Goal: Task Accomplishment & Management: Complete application form

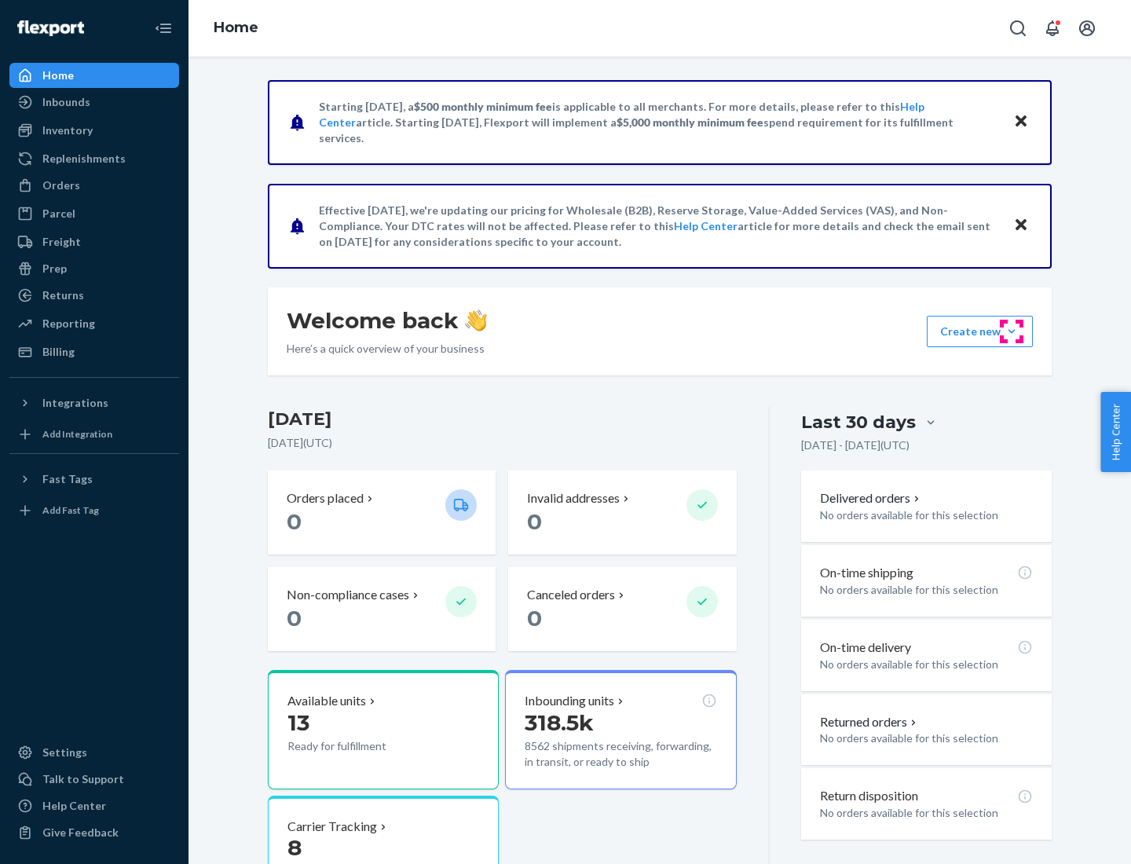
click at [1012, 331] on button "Create new Create new inbound Create new order Create new product" at bounding box center [980, 331] width 106 height 31
click at [94, 102] on div "Inbounds" at bounding box center [94, 102] width 167 height 22
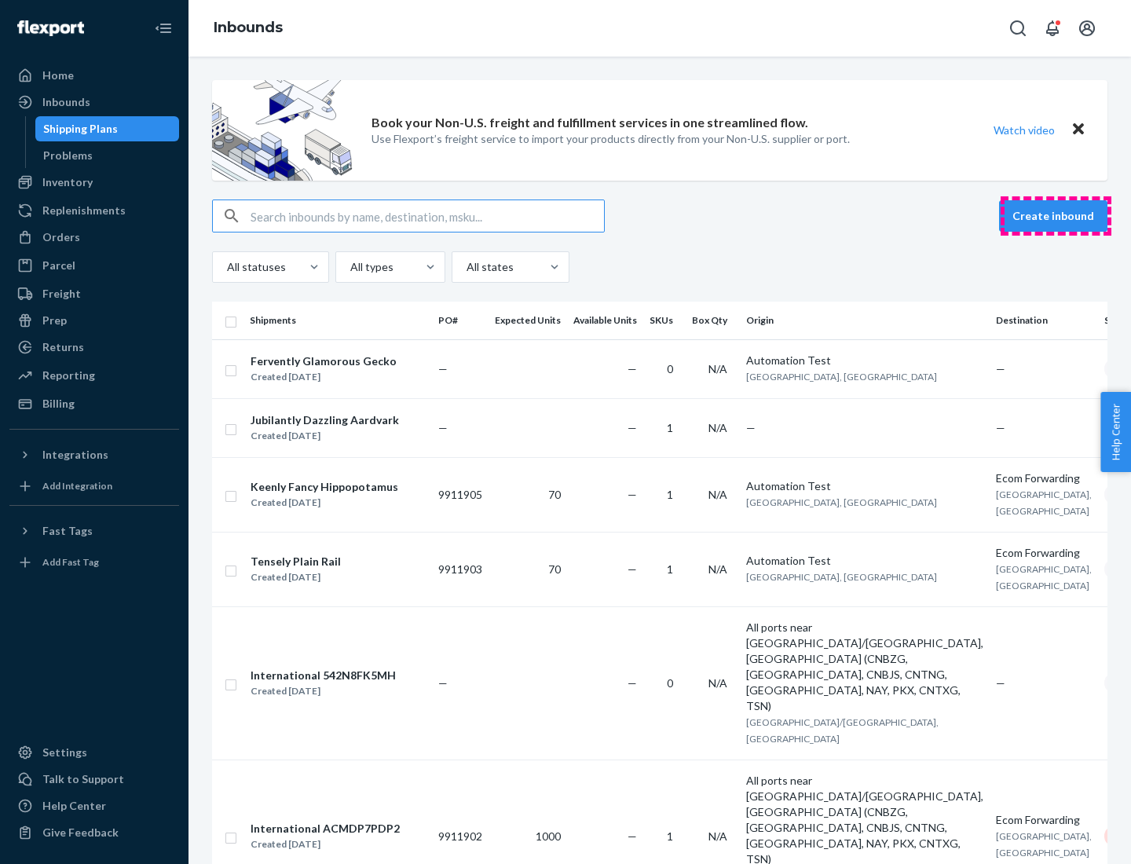
click at [1056, 216] on button "Create inbound" at bounding box center [1053, 215] width 108 height 31
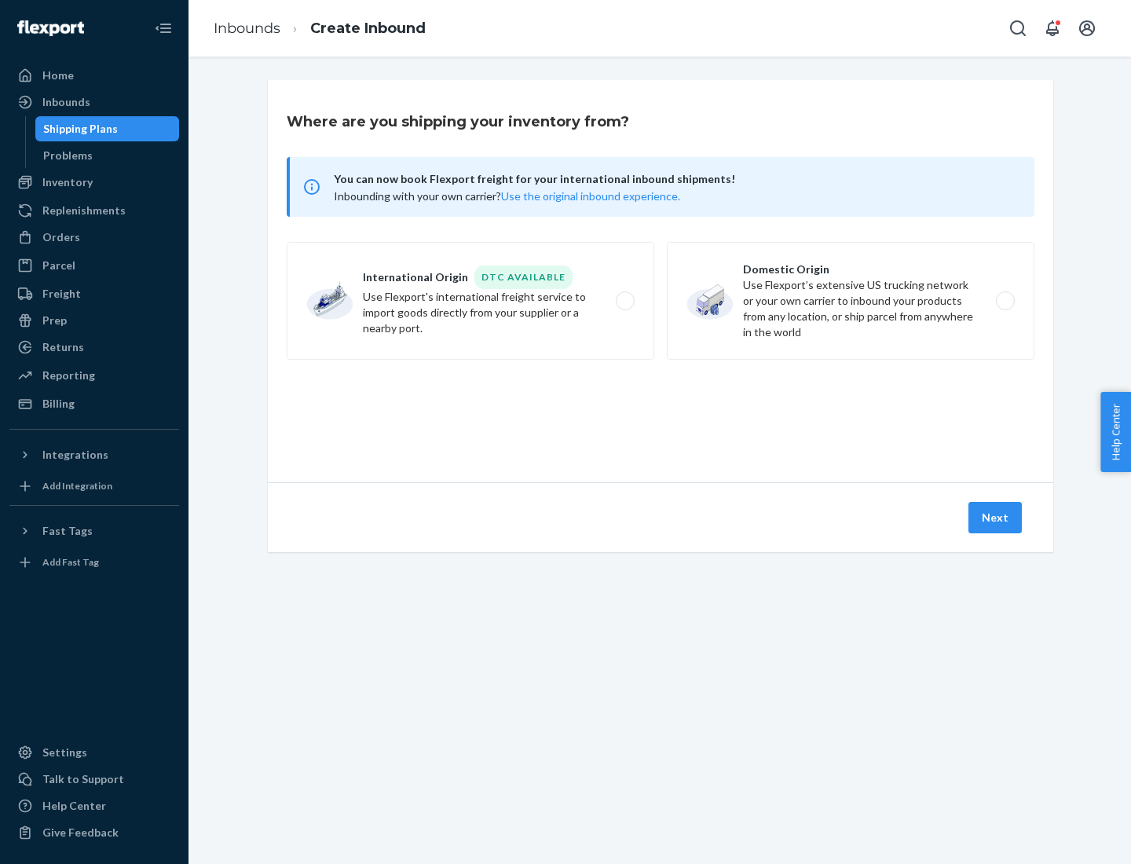
click at [851, 301] on label "Domestic Origin Use Flexport’s extensive US trucking network or your own carrie…" at bounding box center [851, 301] width 368 height 118
click at [1005, 301] on input "Domestic Origin Use Flexport’s extensive US trucking network or your own carrie…" at bounding box center [1010, 301] width 10 height 10
radio input "true"
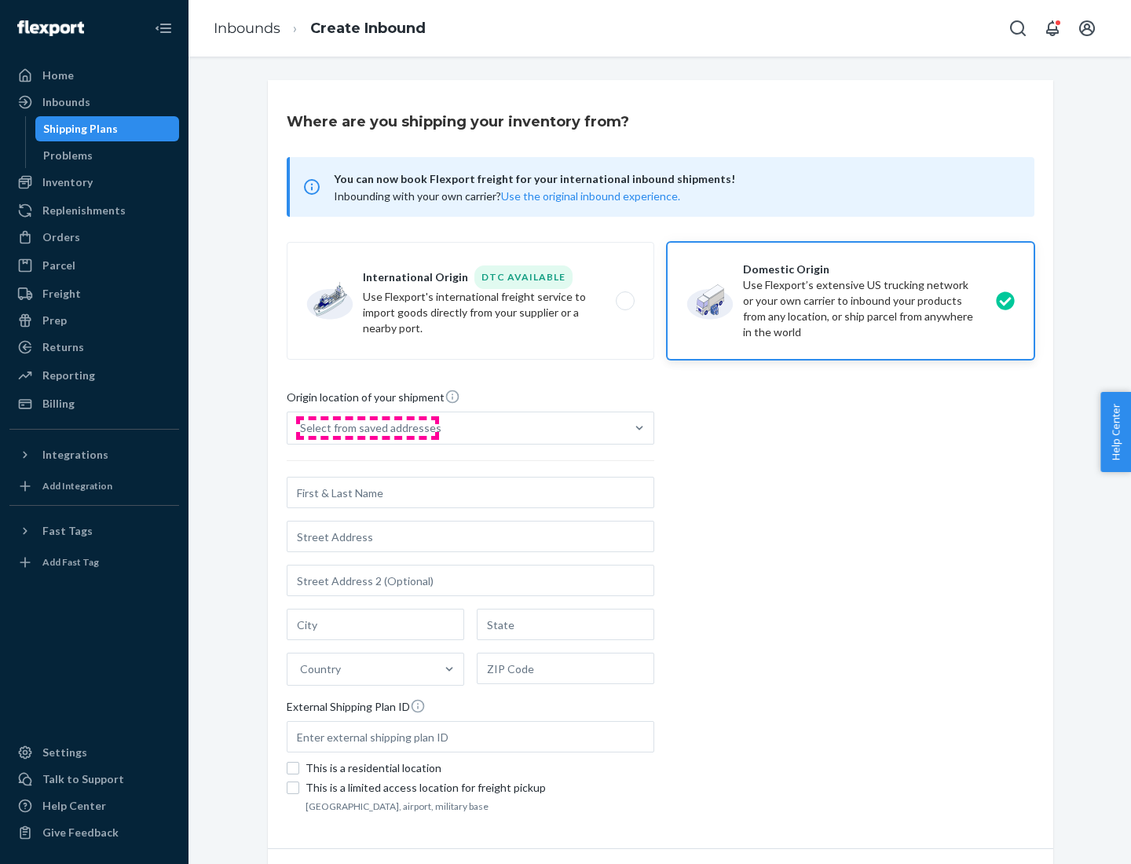
click at [367, 428] on div "Select from saved addresses" at bounding box center [370, 428] width 141 height 16
click at [302, 428] on input "Select from saved addresses" at bounding box center [301, 428] width 2 height 16
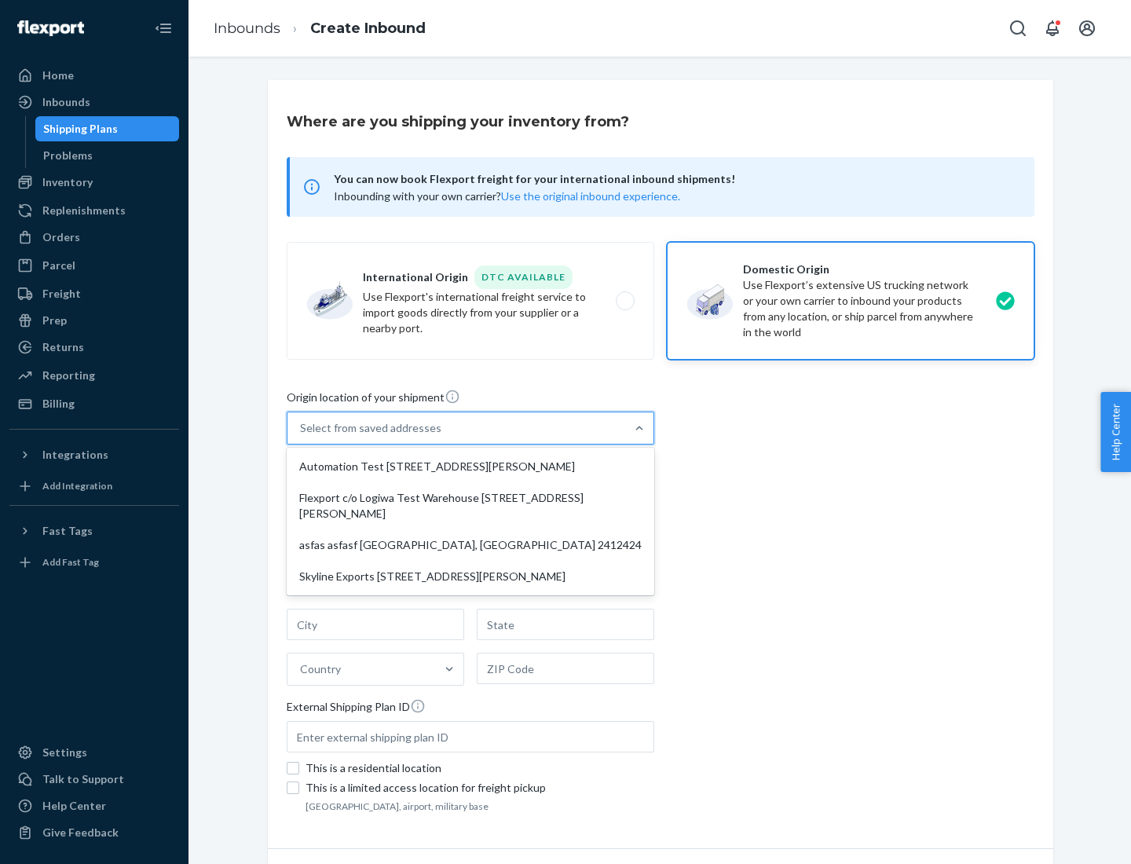
scroll to position [6, 0]
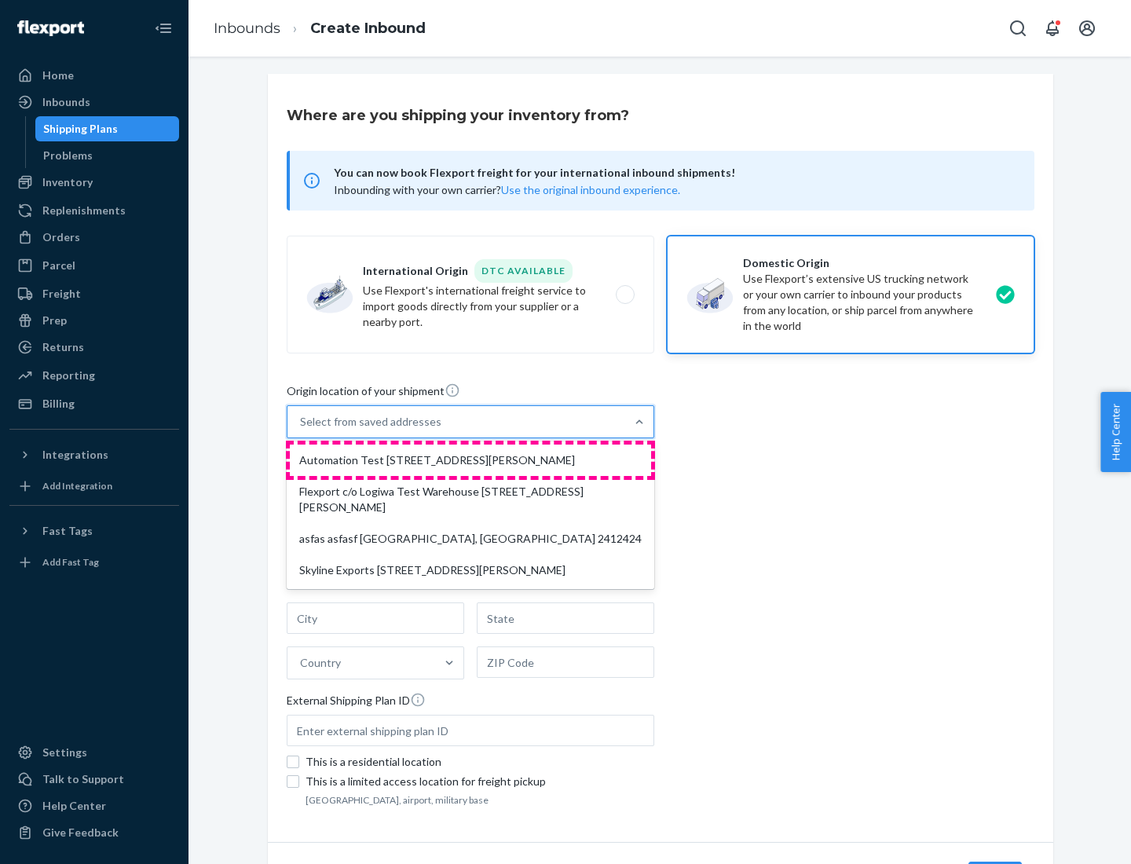
click at [470, 460] on div "Automation Test [STREET_ADDRESS][PERSON_NAME]" at bounding box center [470, 460] width 361 height 31
click at [302, 430] on input "option Automation Test [STREET_ADDRESS][PERSON_NAME] focused, 1 of 4. 4 results…" at bounding box center [301, 422] width 2 height 16
type input "Automation Test"
type input "9th Floor"
type input "[GEOGRAPHIC_DATA]"
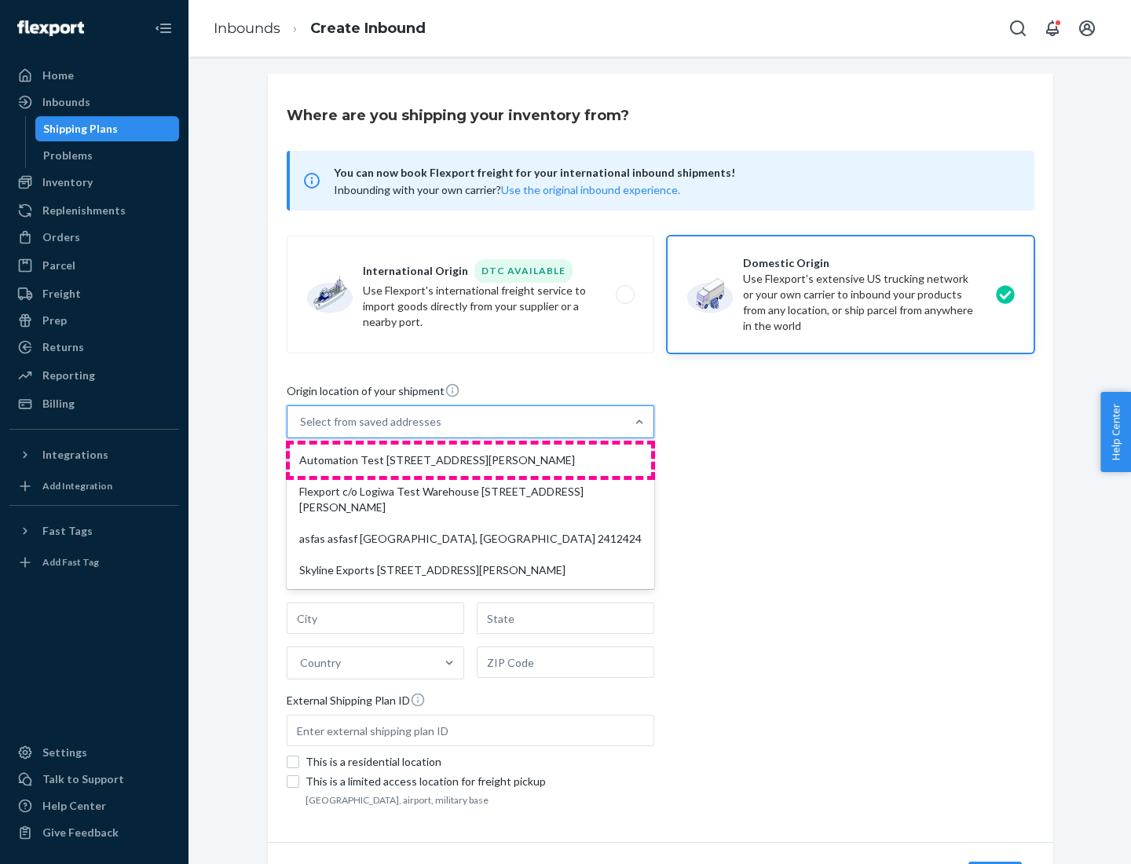
type input "CA"
type input "94104"
type input "[STREET_ADDRESS][PERSON_NAME]"
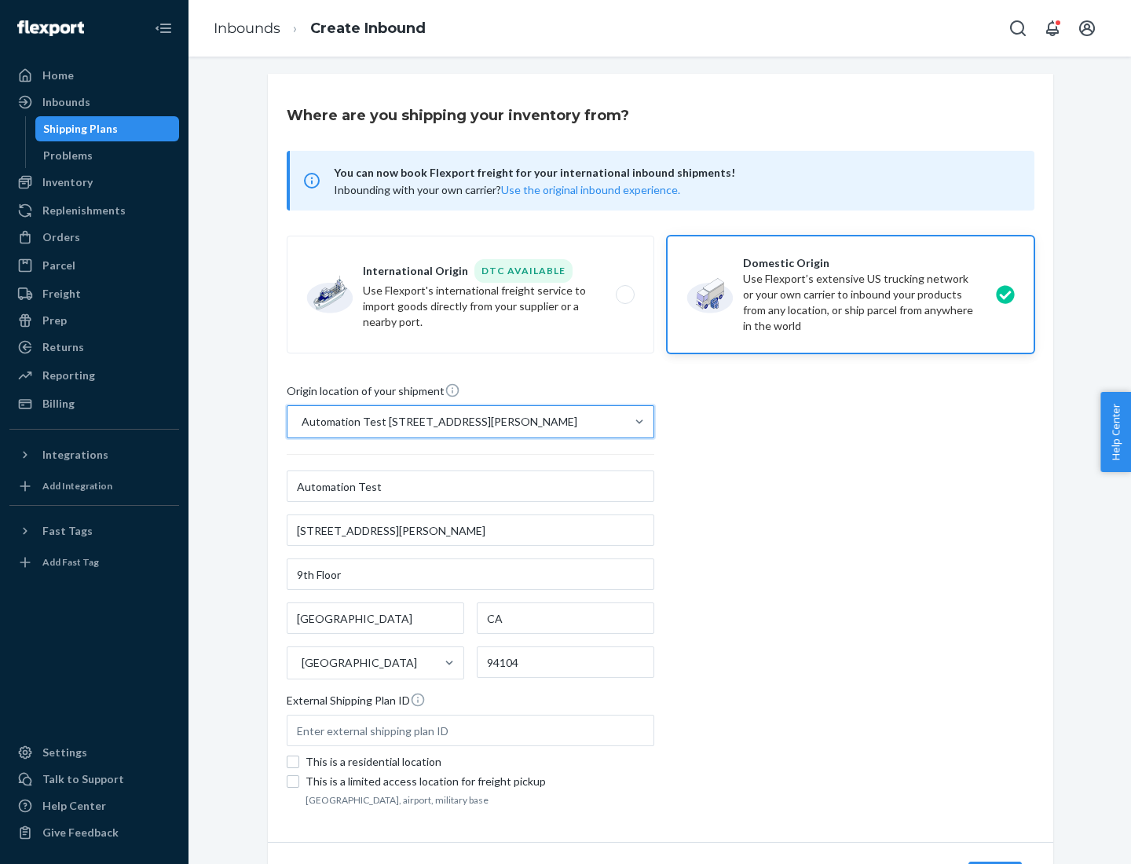
scroll to position [92, 0]
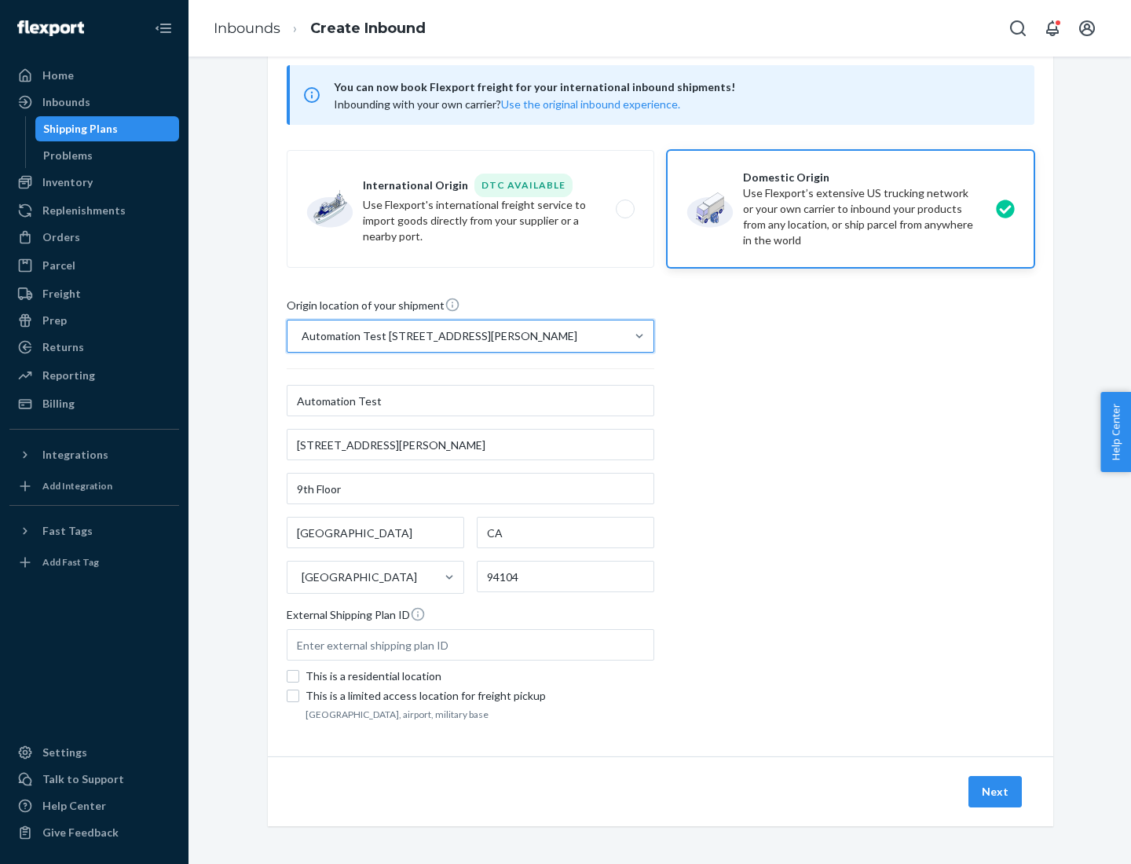
click at [996, 792] on button "Next" at bounding box center [994, 791] width 53 height 31
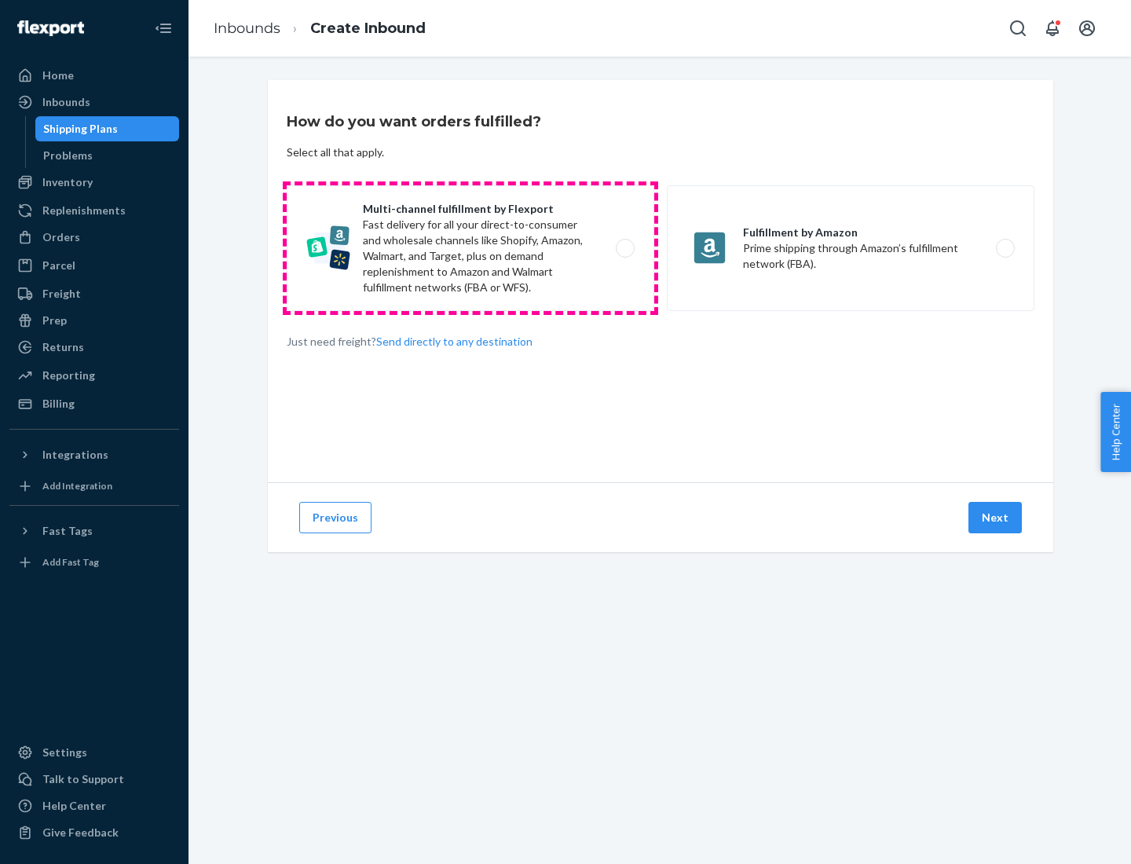
click at [470, 248] on label "Multi-channel fulfillment by Flexport Fast delivery for all your direct-to-cons…" at bounding box center [471, 248] width 368 height 126
click at [624, 248] on input "Multi-channel fulfillment by Flexport Fast delivery for all your direct-to-cons…" at bounding box center [629, 248] width 10 height 10
radio input "true"
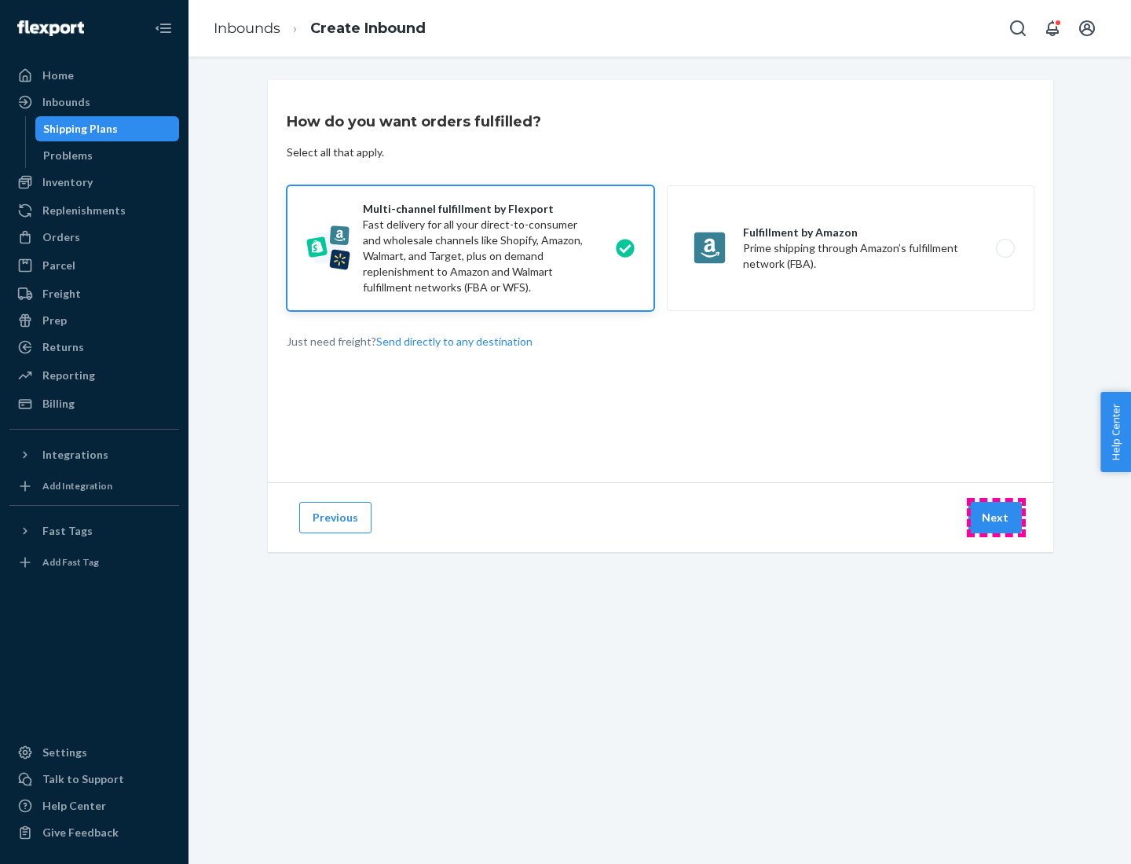
click at [996, 518] on button "Next" at bounding box center [994, 517] width 53 height 31
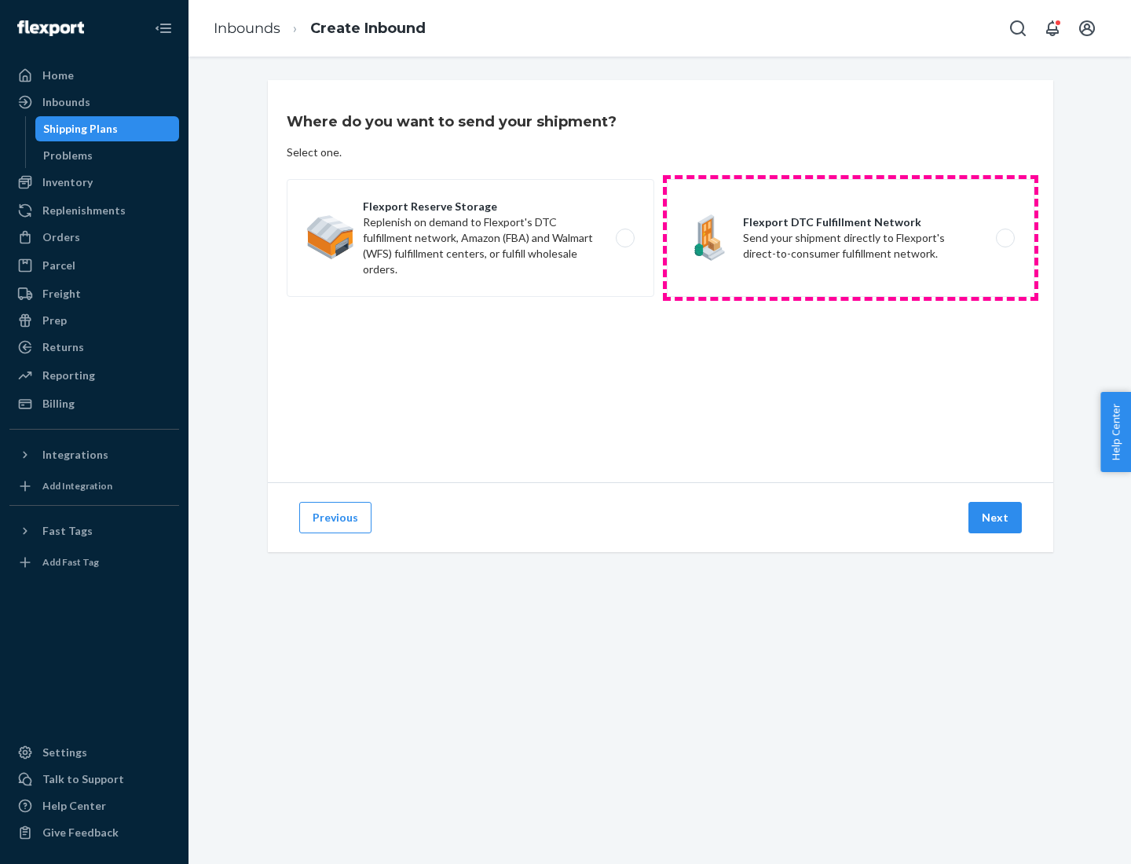
click at [851, 238] on label "Flexport DTC Fulfillment Network Send your shipment directly to Flexport's dire…" at bounding box center [851, 238] width 368 height 118
click at [1005, 238] on input "Flexport DTC Fulfillment Network Send your shipment directly to Flexport's dire…" at bounding box center [1010, 238] width 10 height 10
radio input "true"
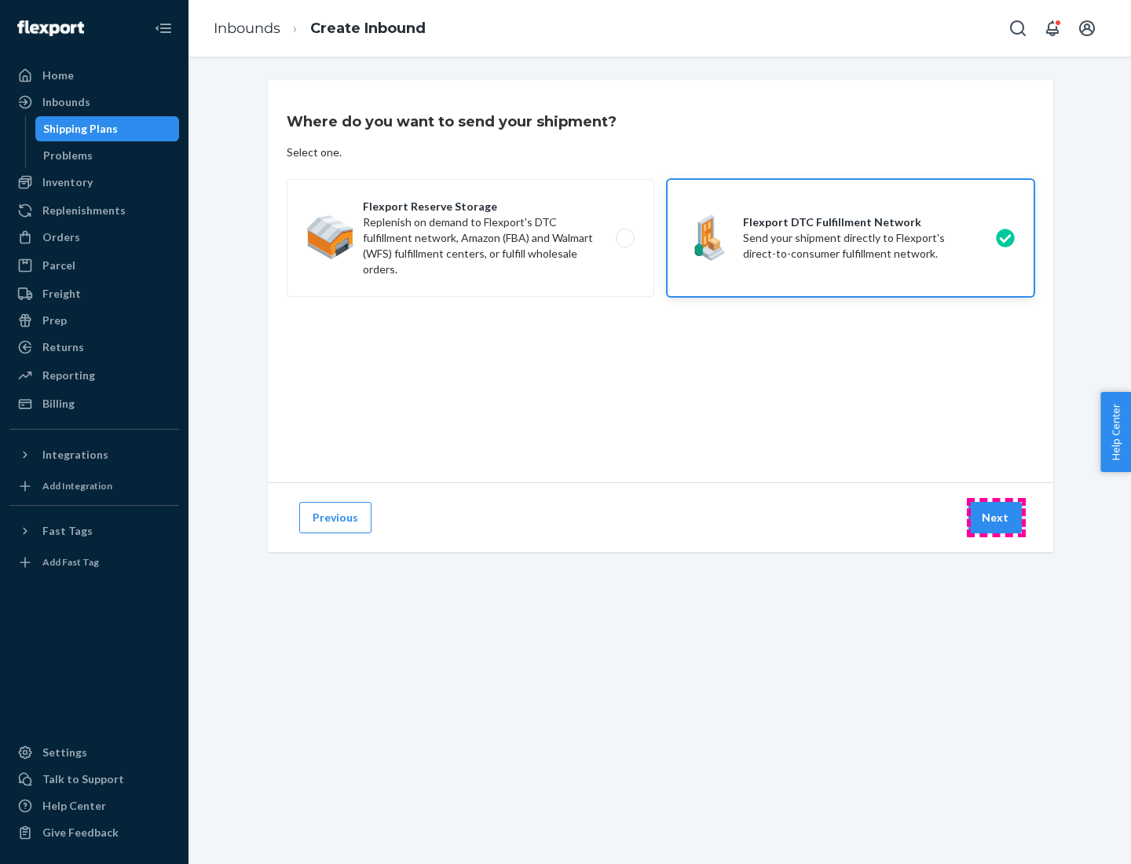
click at [996, 518] on button "Next" at bounding box center [994, 517] width 53 height 31
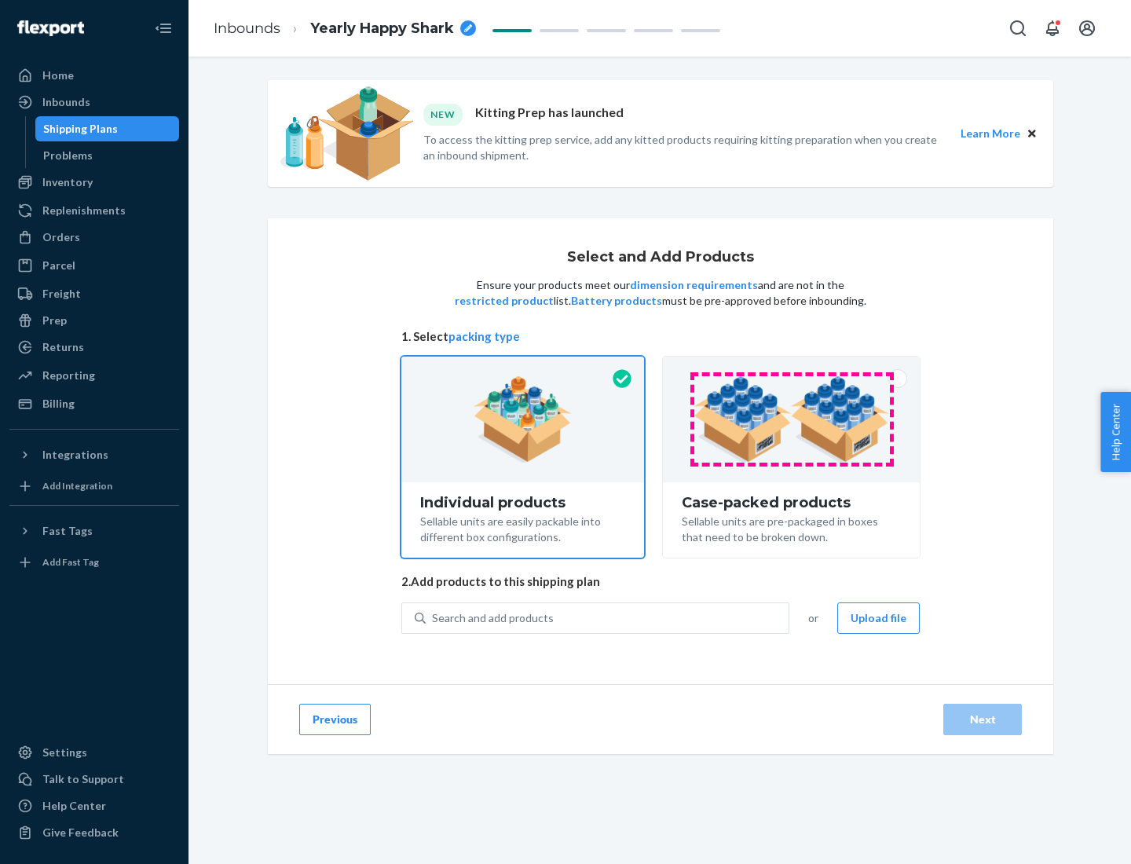
click at [792, 419] on img at bounding box center [792, 419] width 196 height 86
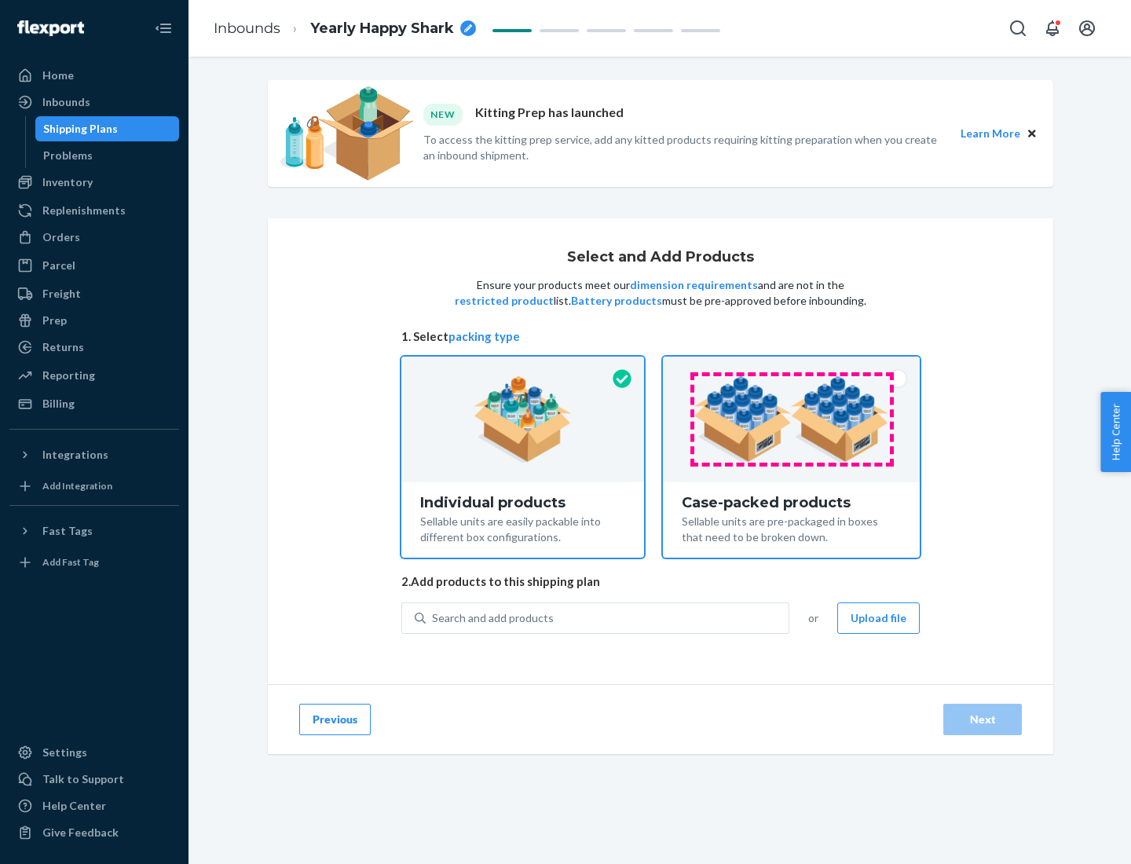
click at [792, 367] on input "Case-packed products Sellable units are pre-packaged in boxes that need to be b…" at bounding box center [791, 362] width 10 height 10
radio input "true"
radio input "false"
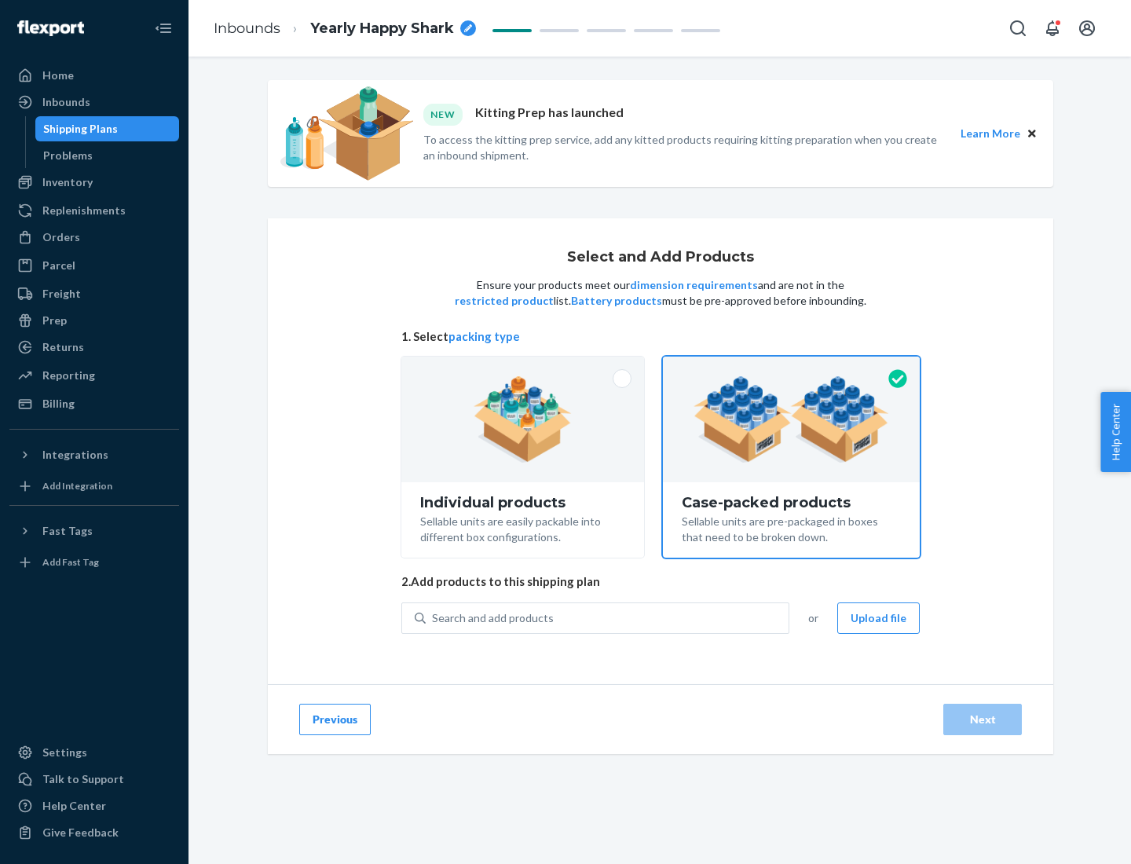
click at [608, 617] on div "Search and add products" at bounding box center [607, 618] width 363 height 28
click at [434, 617] on input "Search and add products" at bounding box center [433, 618] width 2 height 16
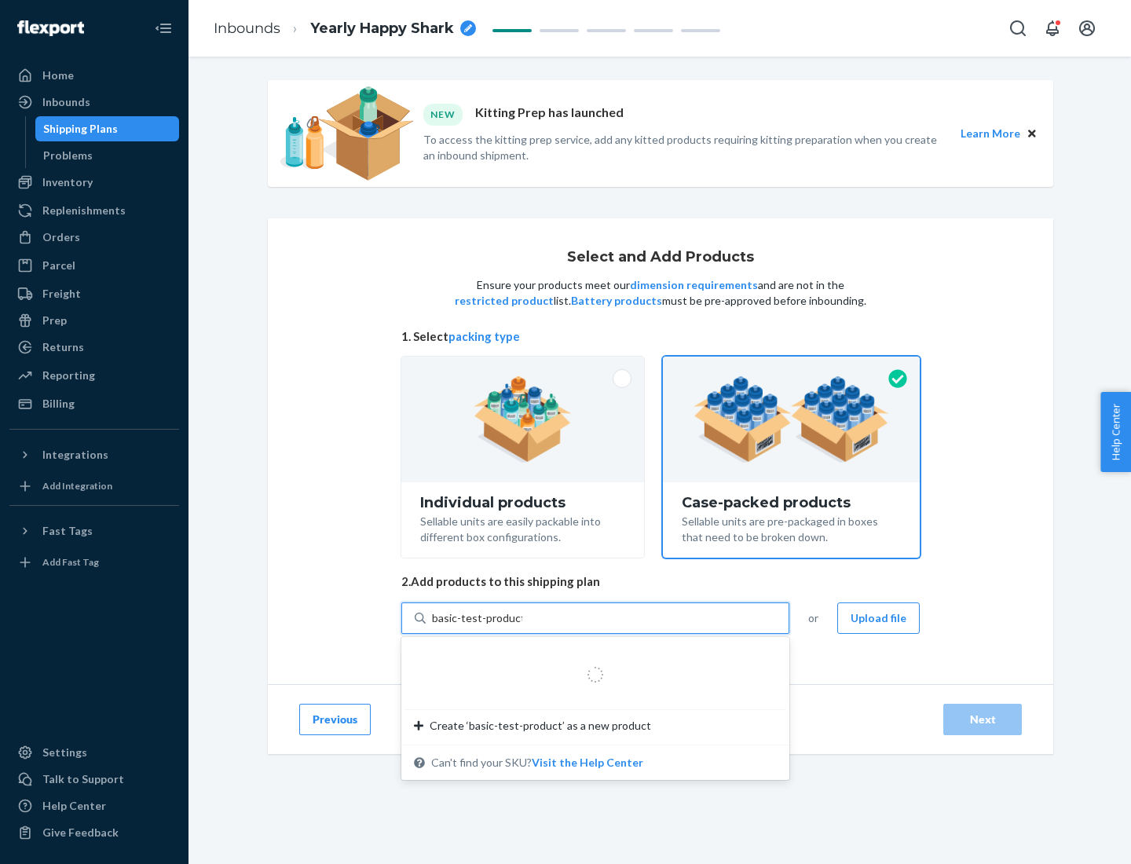
type input "basic-test-product-1"
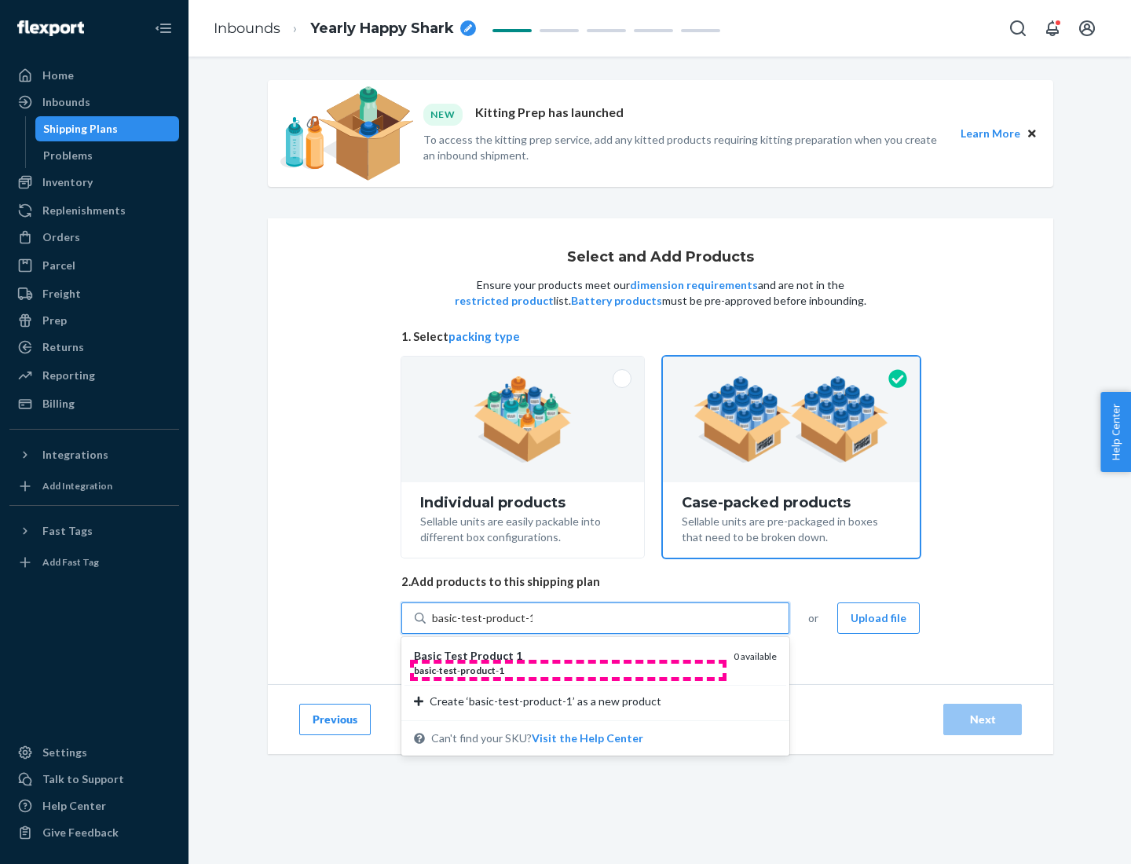
click at [568, 670] on div "basic - test - product - 1" at bounding box center [567, 670] width 307 height 13
click at [533, 626] on input "basic-test-product-1" at bounding box center [482, 618] width 101 height 16
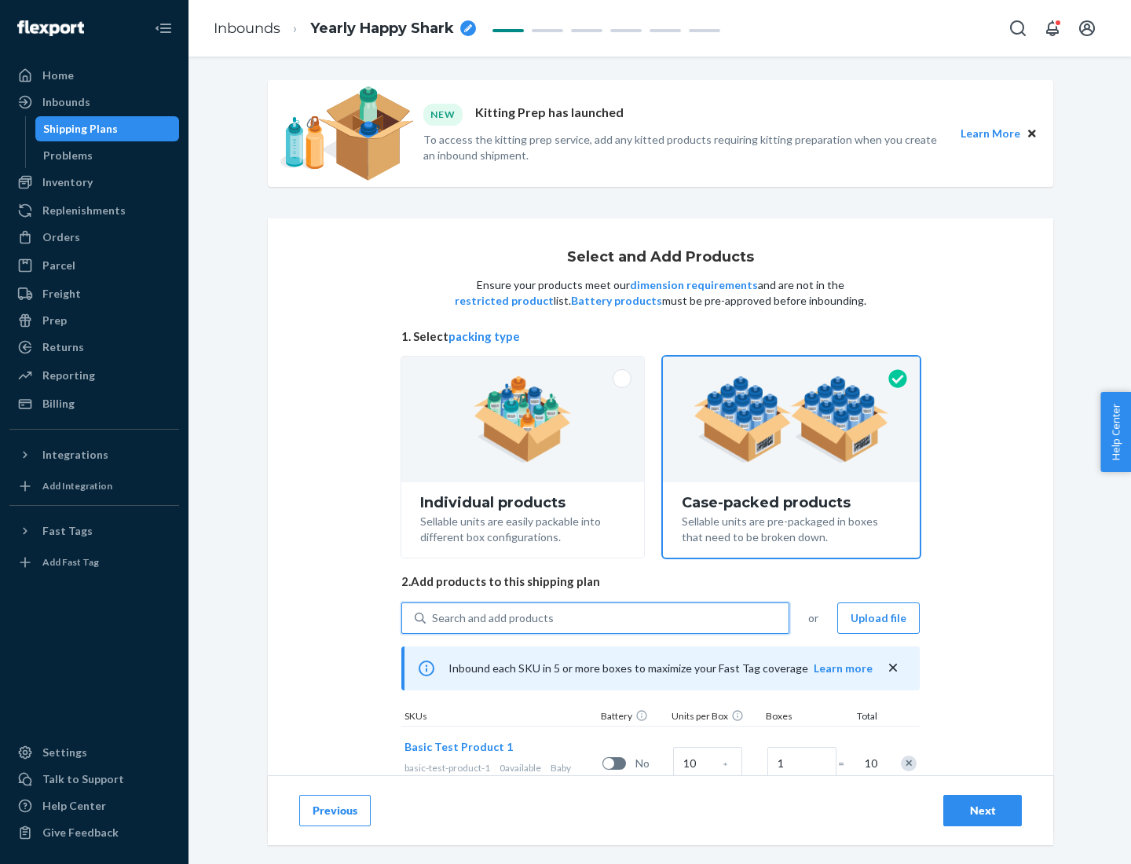
scroll to position [57, 0]
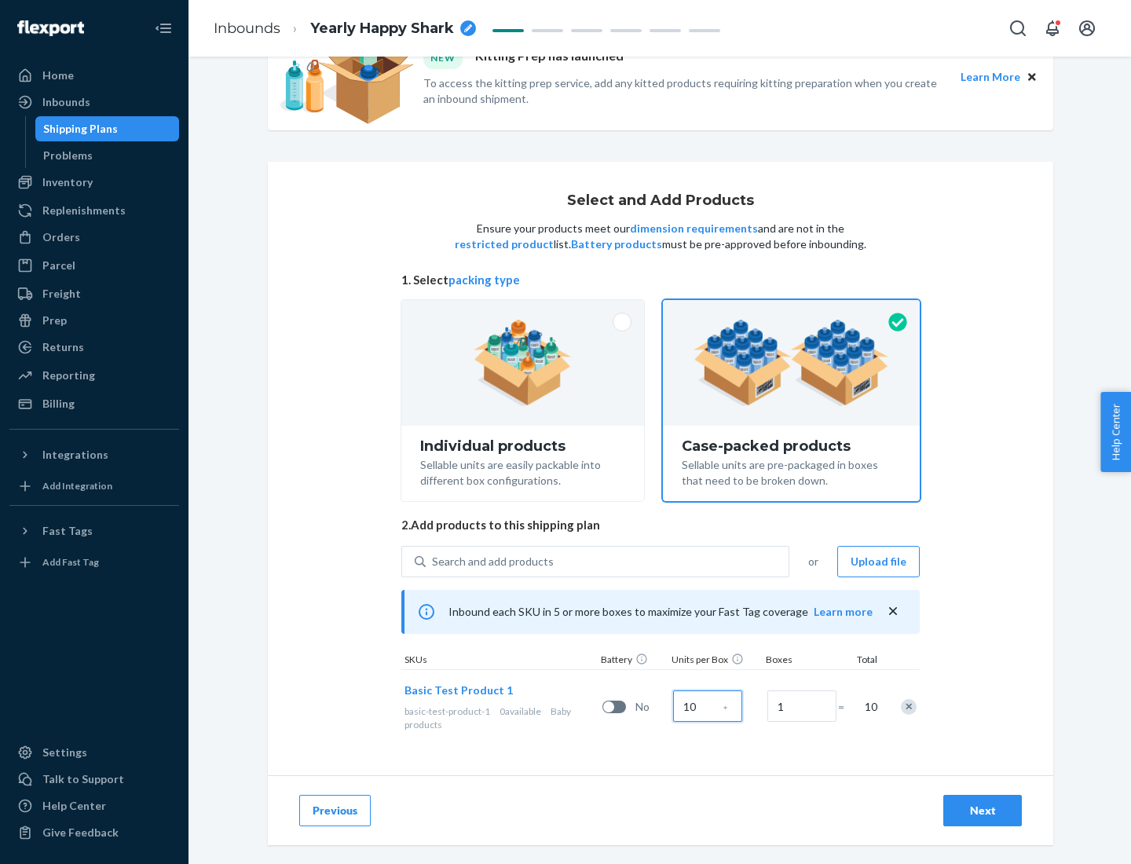
type input "10"
type input "7"
click at [983, 811] on div "Next" at bounding box center [983, 811] width 52 height 16
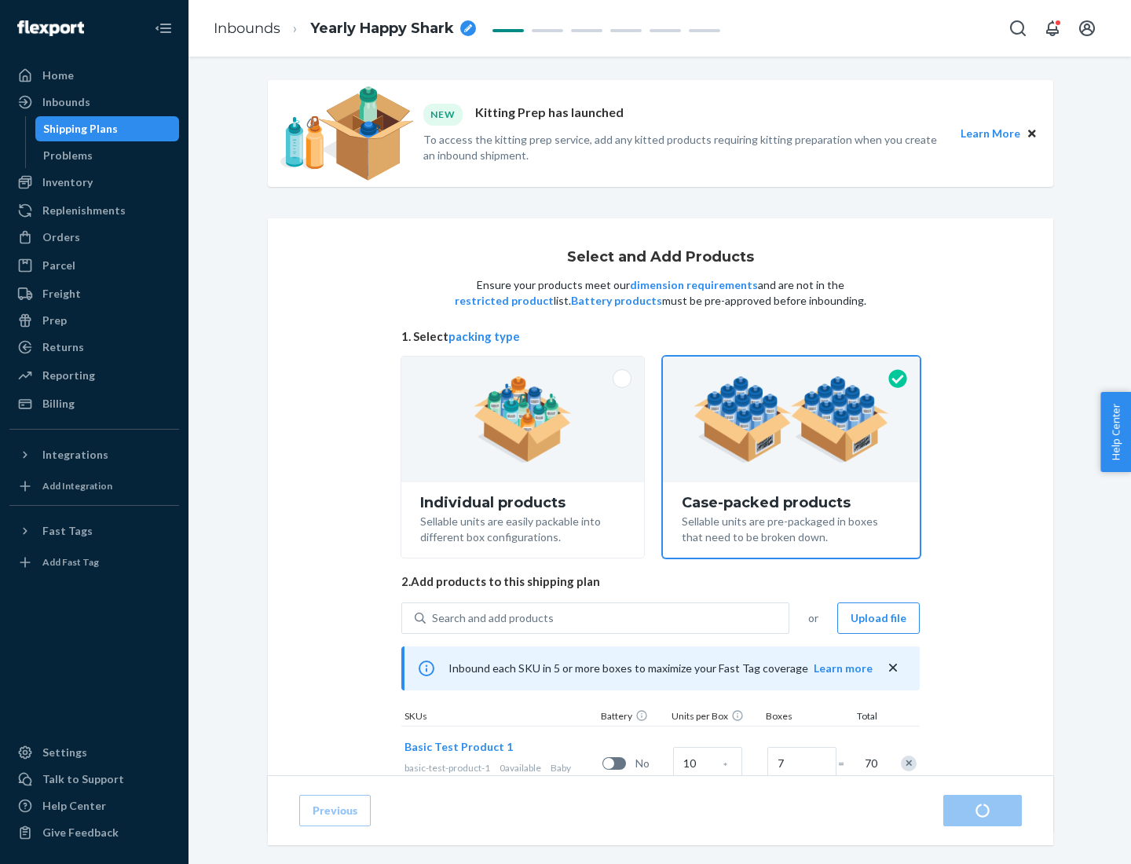
radio input "true"
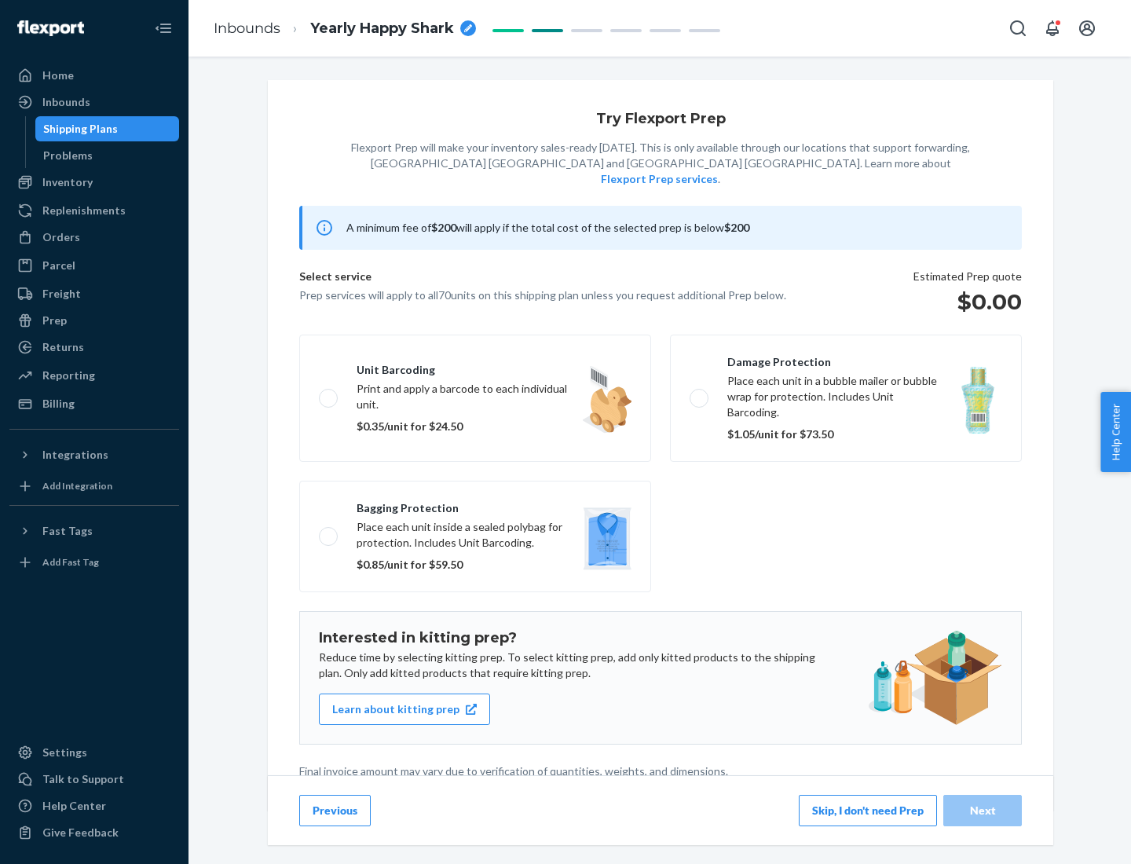
scroll to position [4, 0]
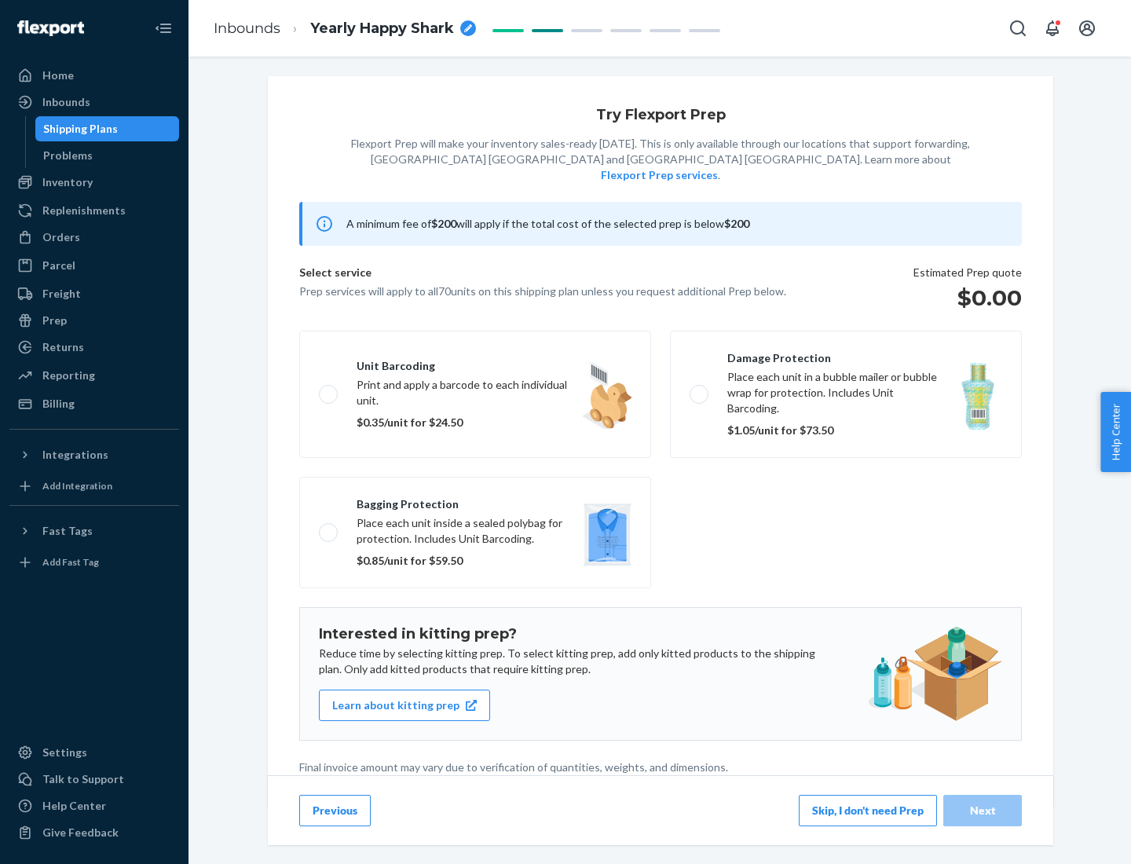
click at [475, 500] on label "Bagging protection Place each unit inside a sealed polybag for protection. Incl…" at bounding box center [475, 533] width 352 height 112
click at [329, 527] on input "Bagging protection Place each unit inside a sealed polybag for protection. Incl…" at bounding box center [324, 532] width 10 height 10
checkbox input "true"
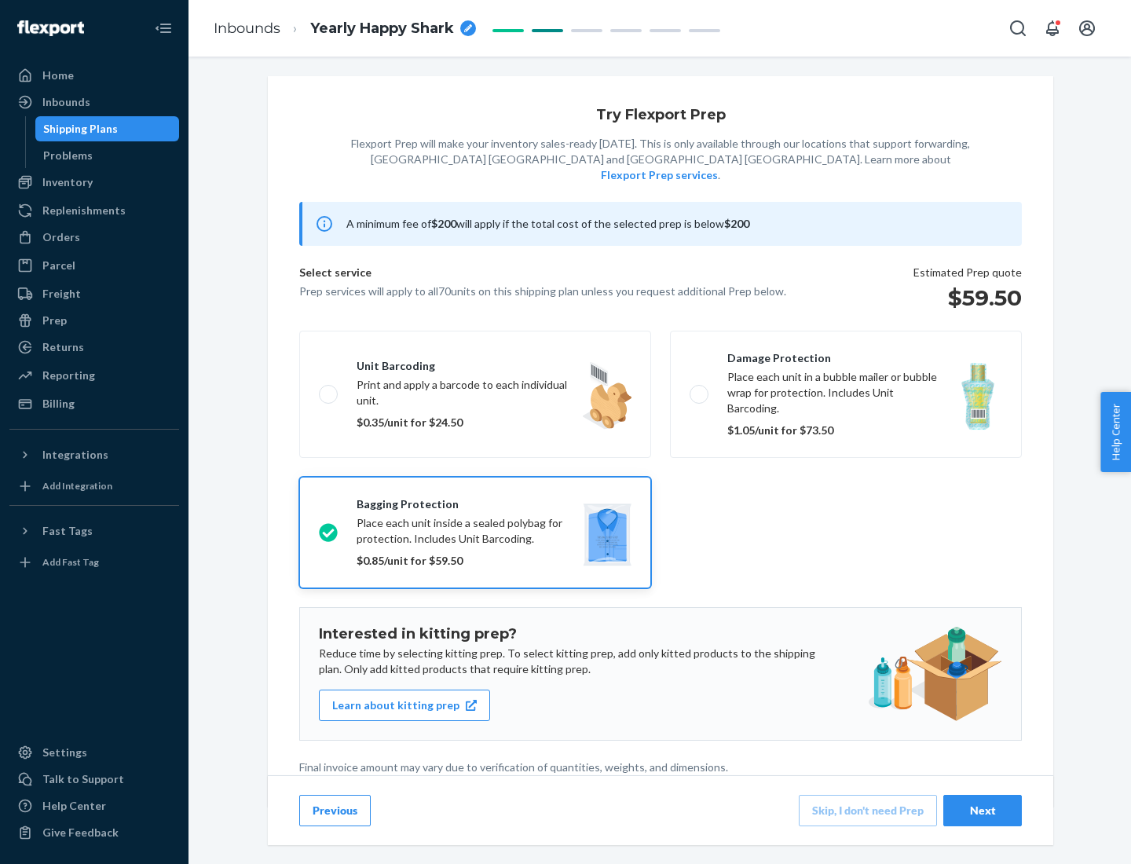
click at [983, 810] on div "Next" at bounding box center [983, 811] width 52 height 16
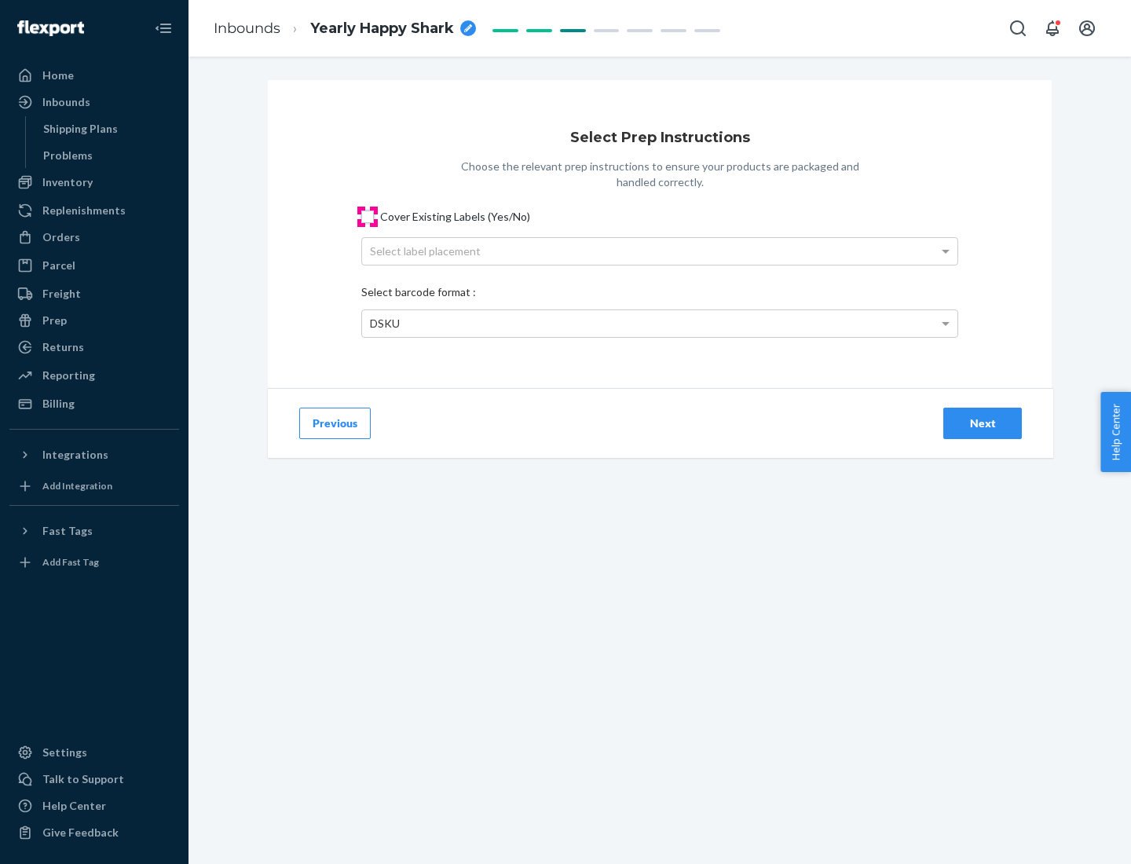
click at [368, 216] on input "Cover Existing Labels (Yes/No)" at bounding box center [367, 217] width 13 height 13
checkbox input "true"
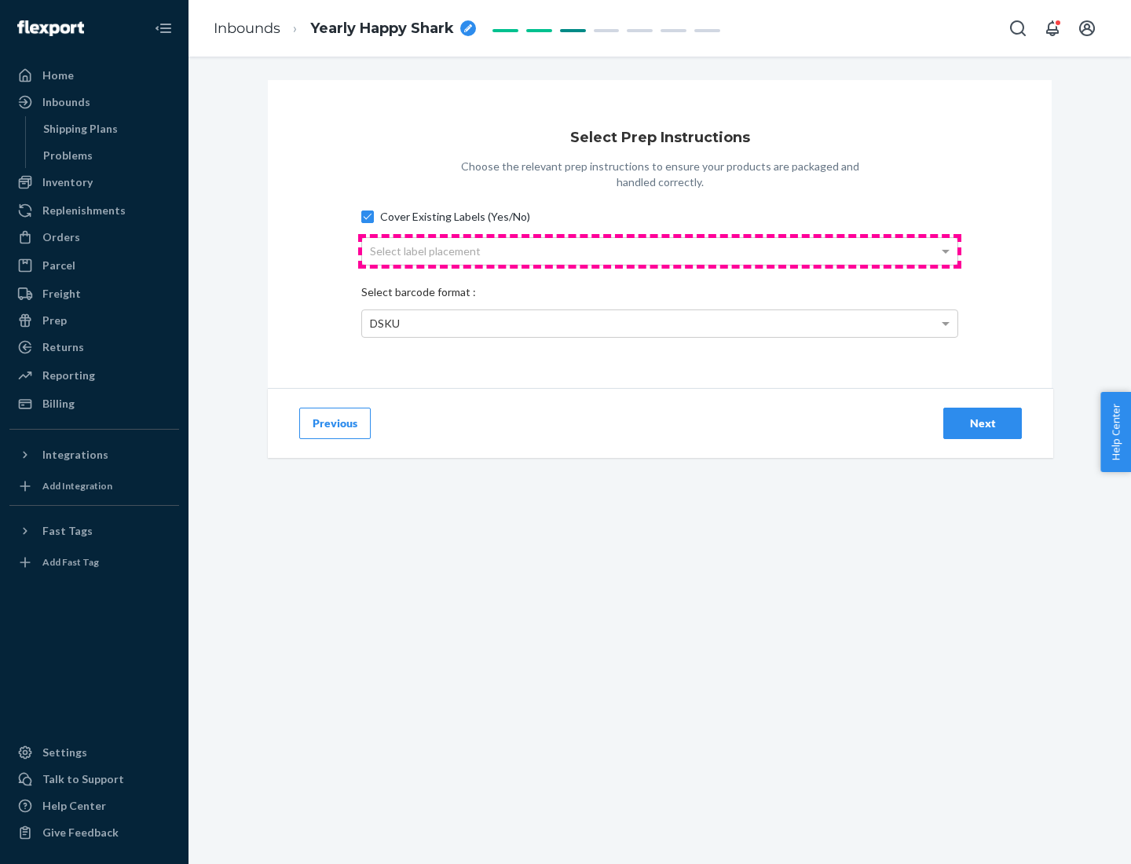
click at [660, 251] on div "Select label placement" at bounding box center [659, 251] width 595 height 27
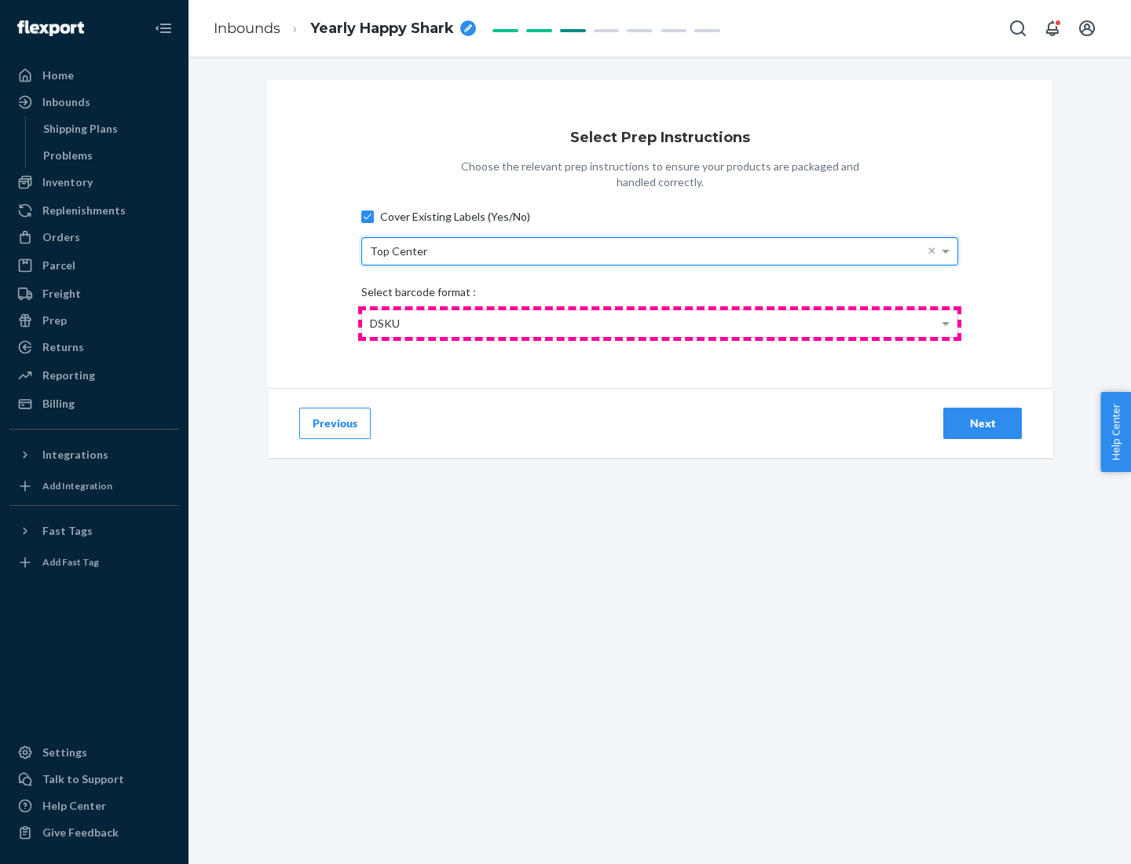
click at [660, 323] on div "DSKU" at bounding box center [659, 323] width 595 height 27
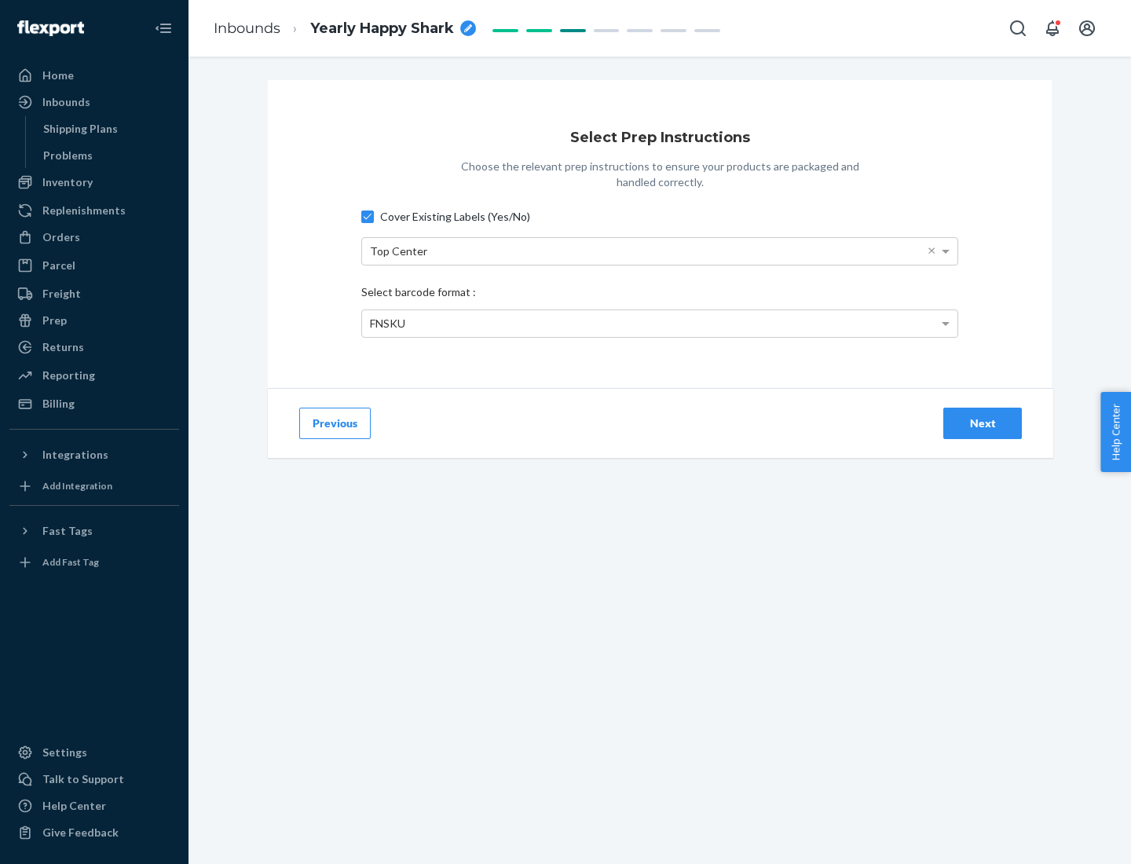
click at [983, 423] on div "Next" at bounding box center [983, 424] width 52 height 16
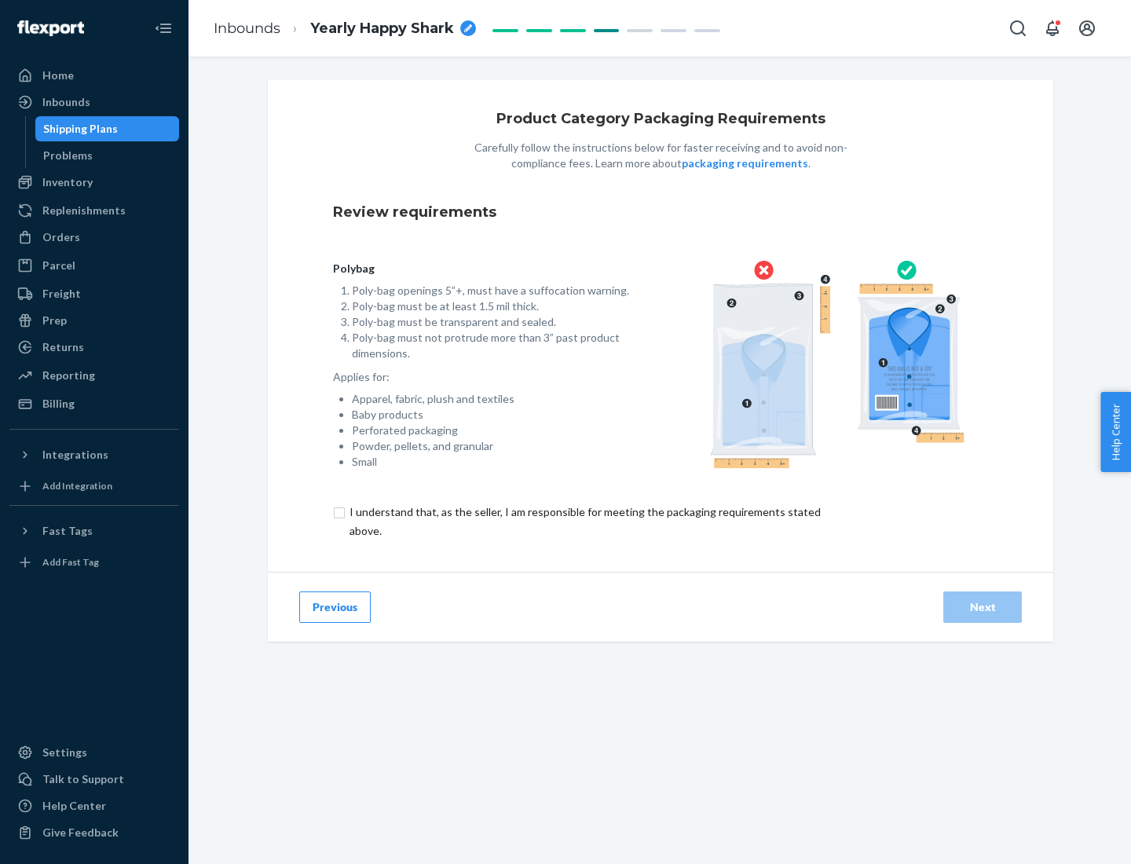
click at [584, 521] on input "checkbox" at bounding box center [594, 522] width 522 height 38
checkbox input "true"
click at [983, 606] on div "Next" at bounding box center [983, 607] width 52 height 16
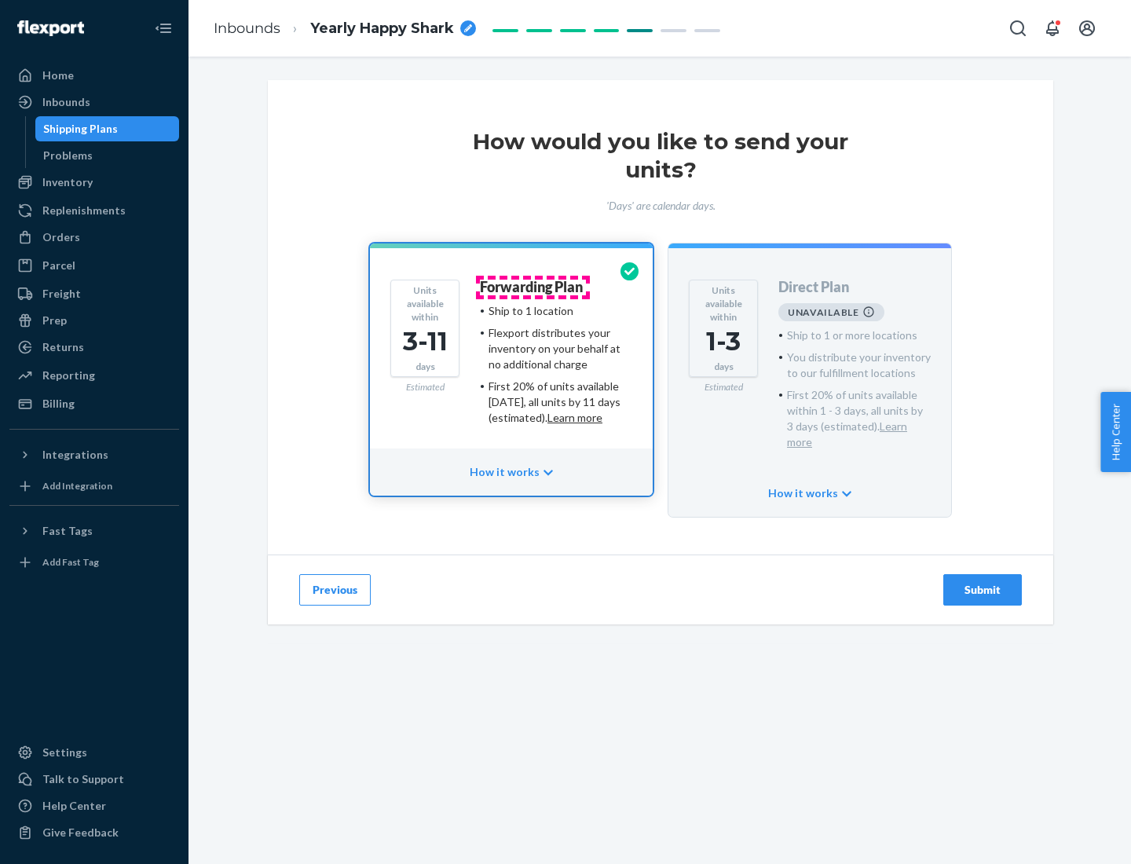
click at [533, 287] on h4 "Forwarding Plan" at bounding box center [531, 288] width 103 height 16
click at [983, 582] on div "Submit" at bounding box center [983, 590] width 52 height 16
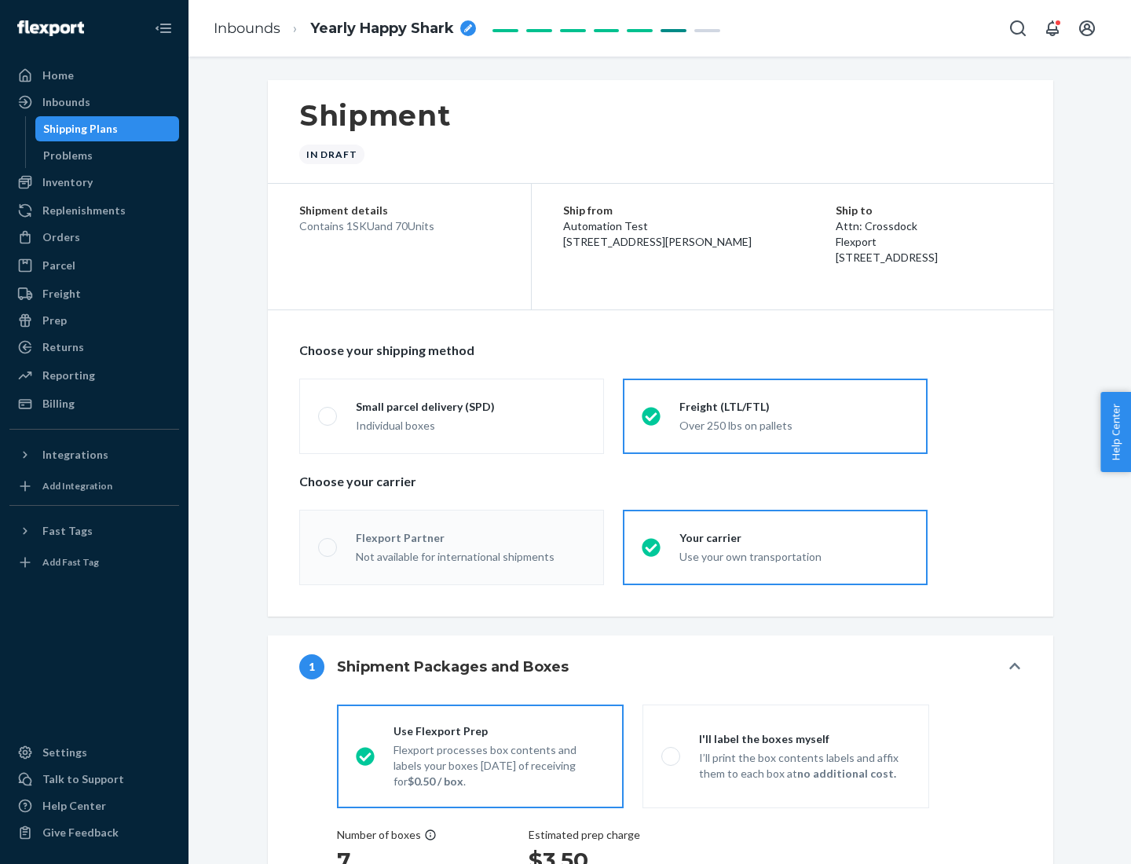
radio input "true"
radio input "false"
radio input "true"
radio input "false"
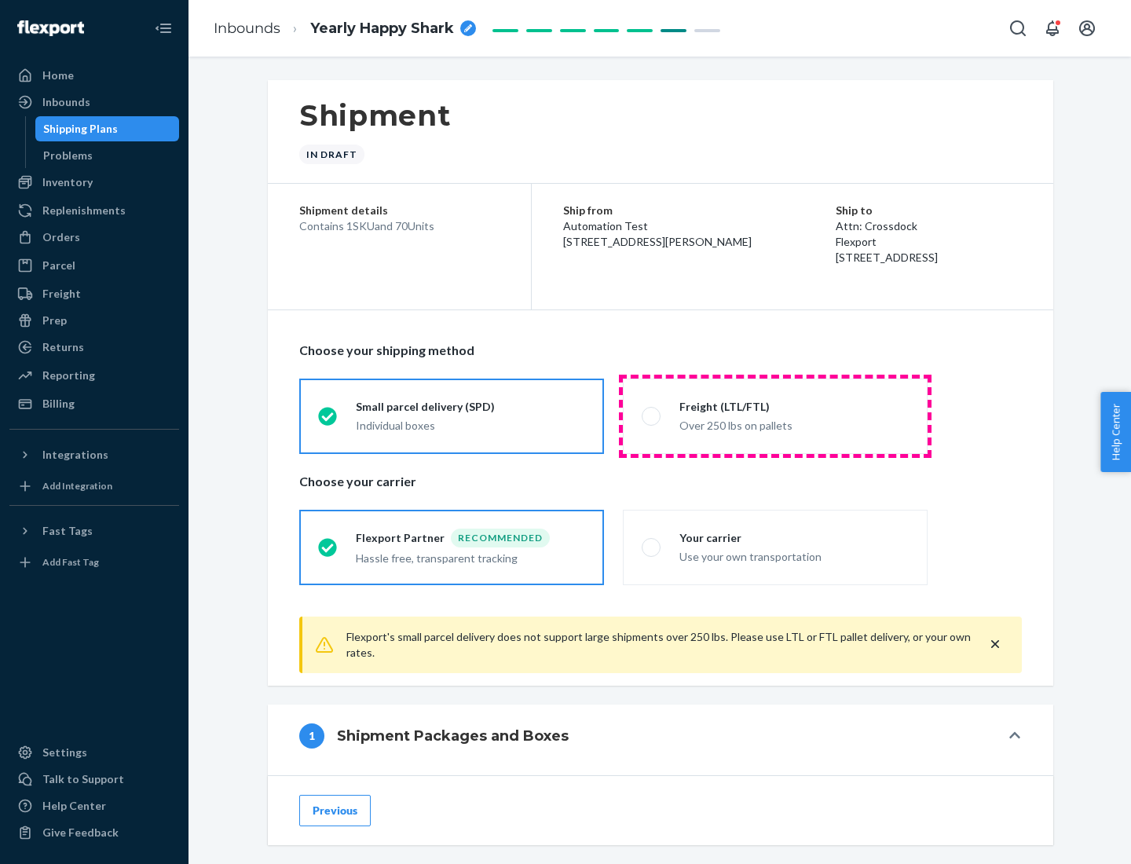
click at [775, 416] on div "Over 250 lbs on pallets" at bounding box center [793, 424] width 229 height 19
click at [652, 416] on input "Freight (LTL/FTL) Over 250 lbs on pallets" at bounding box center [647, 416] width 10 height 10
radio input "true"
radio input "false"
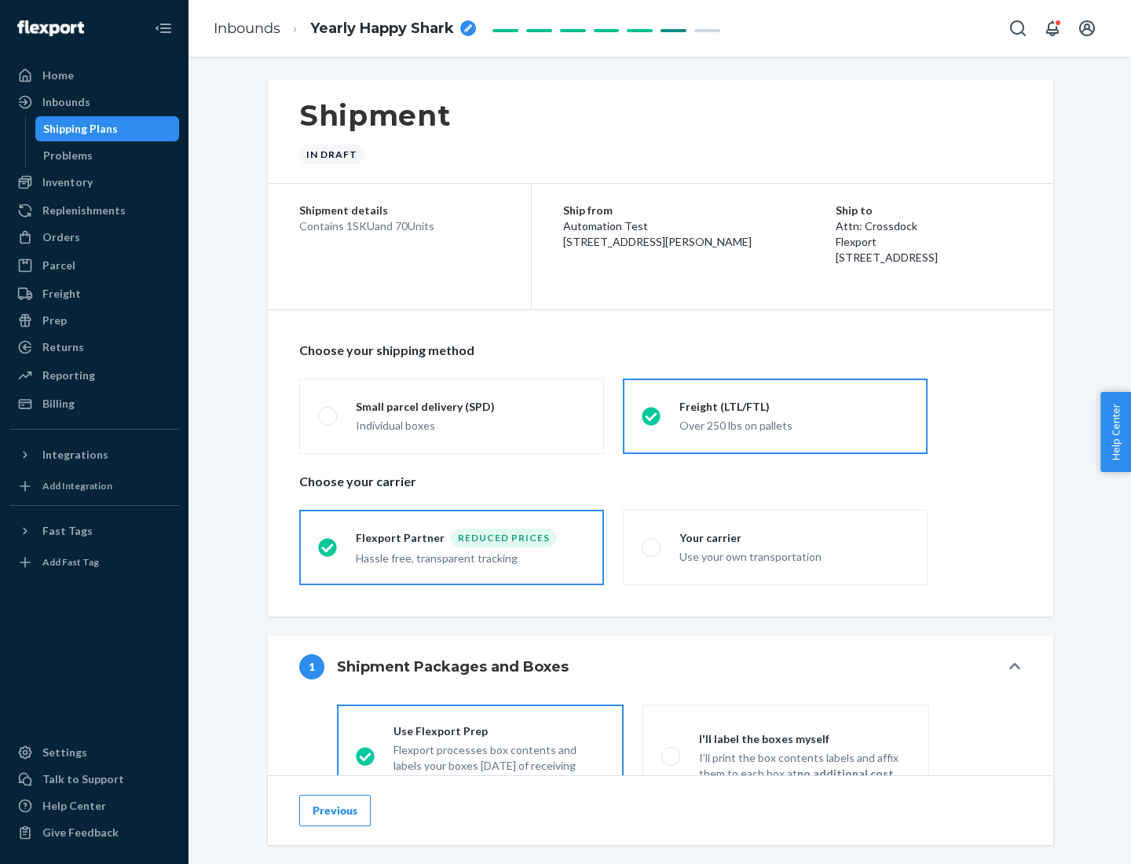
scroll to position [87, 0]
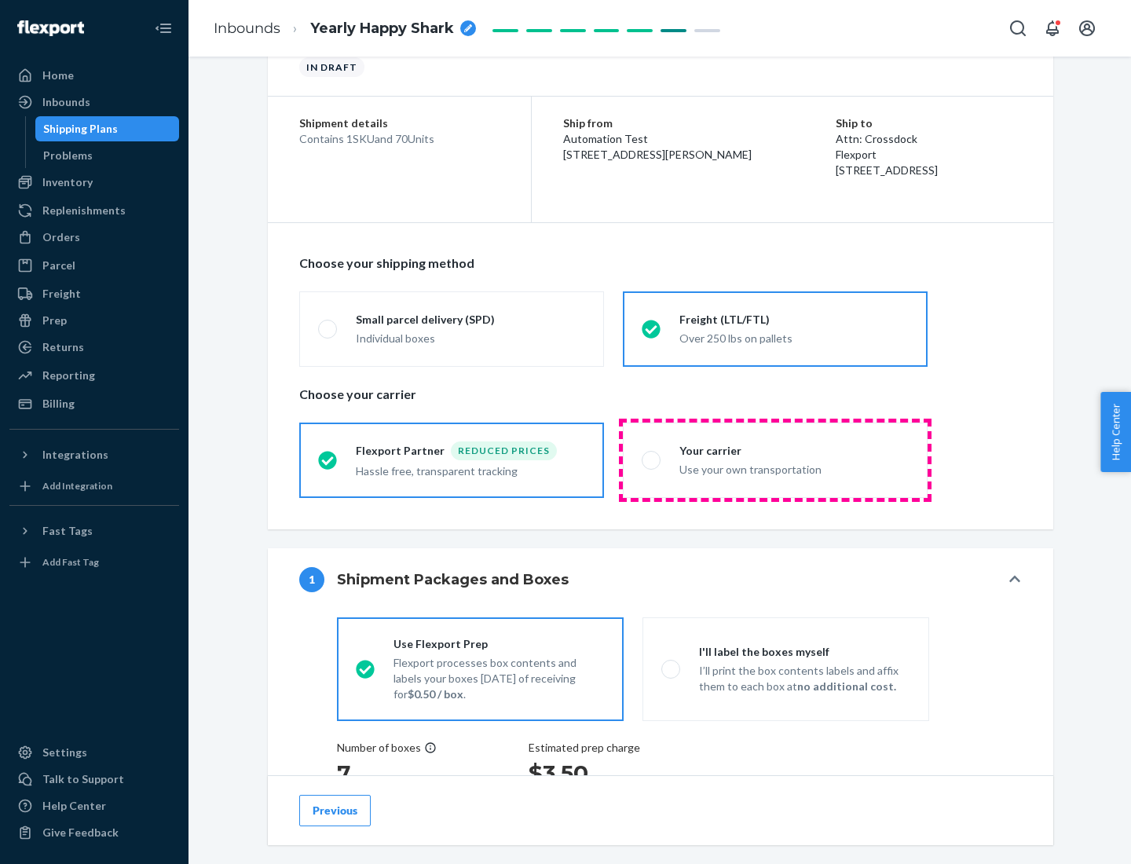
click at [775, 459] on div "Use your own transportation" at bounding box center [793, 468] width 229 height 19
click at [652, 459] on input "Your carrier Use your own transportation" at bounding box center [647, 460] width 10 height 10
radio input "true"
radio input "false"
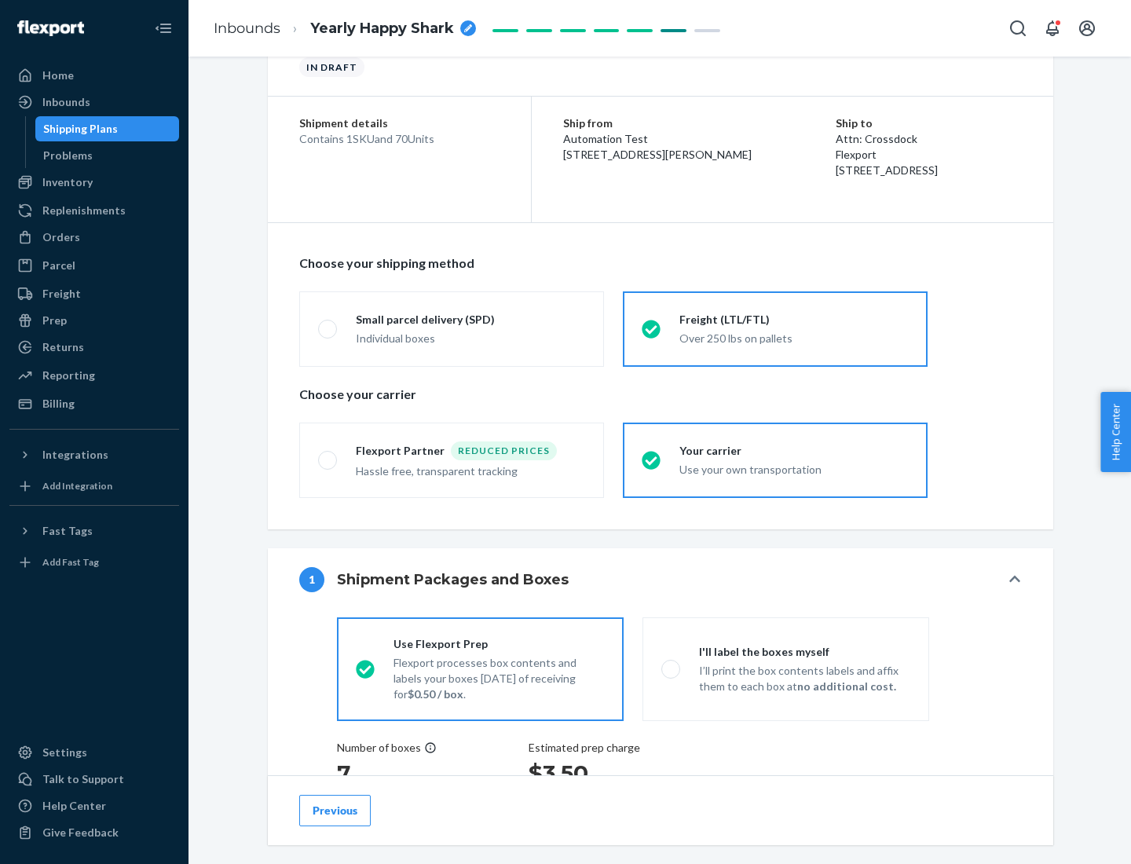
scroll to position [296, 0]
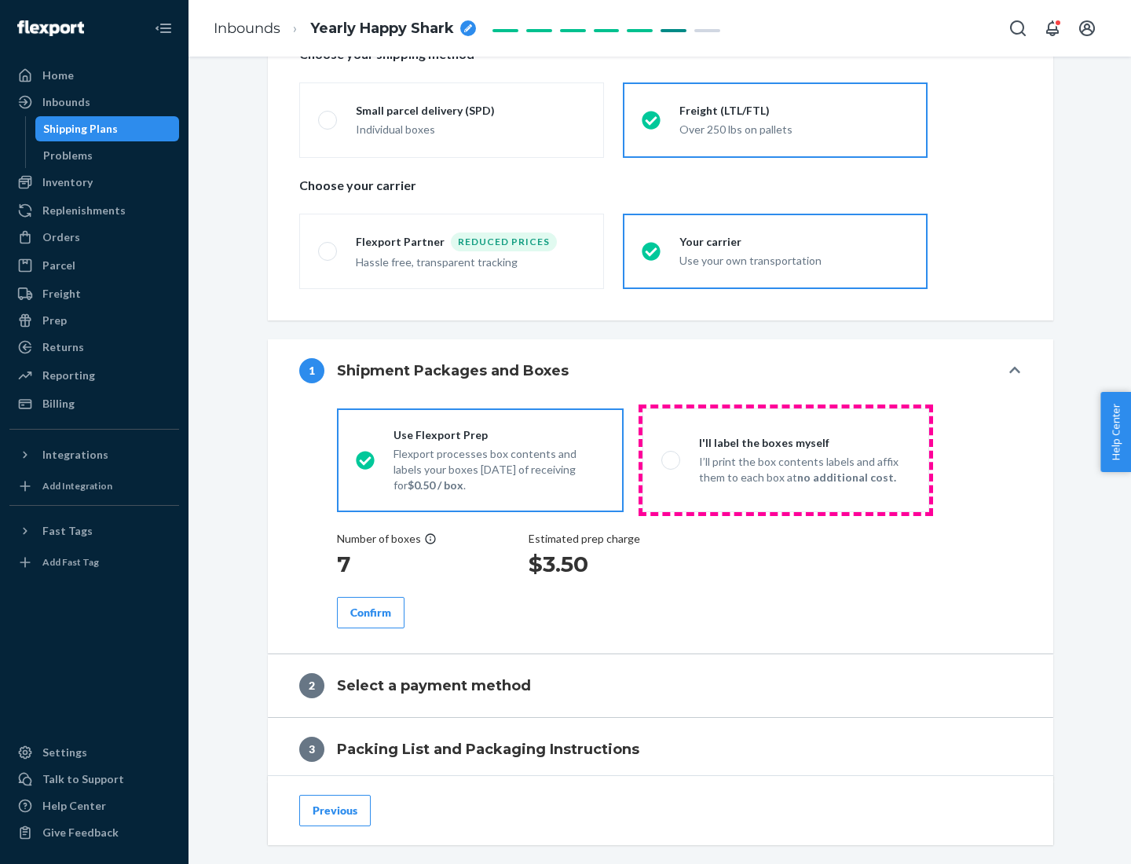
click at [785, 459] on p "I’ll print the box contents labels and affix them to each box at no additional …" at bounding box center [804, 469] width 211 height 31
click at [672, 459] on input "I'll label the boxes myself I’ll print the box contents labels and affix them t…" at bounding box center [666, 460] width 10 height 10
radio input "true"
radio input "false"
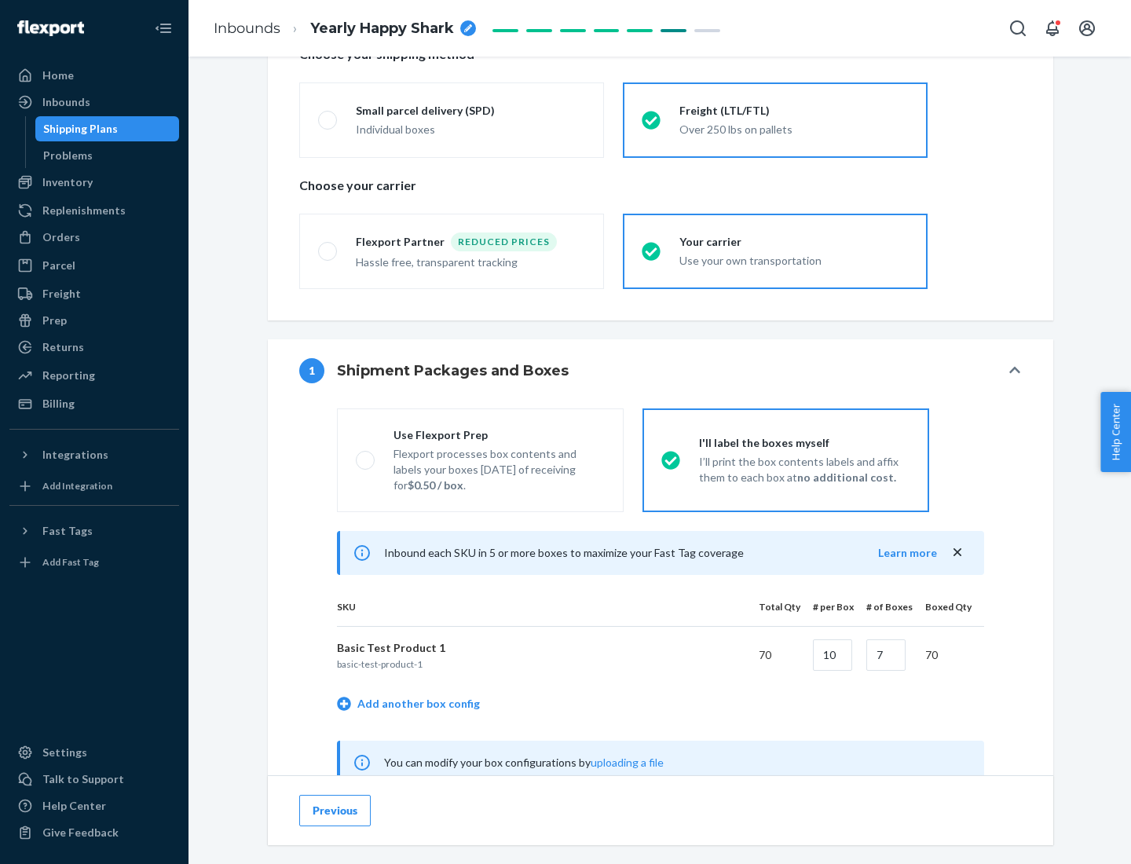
scroll to position [491, 0]
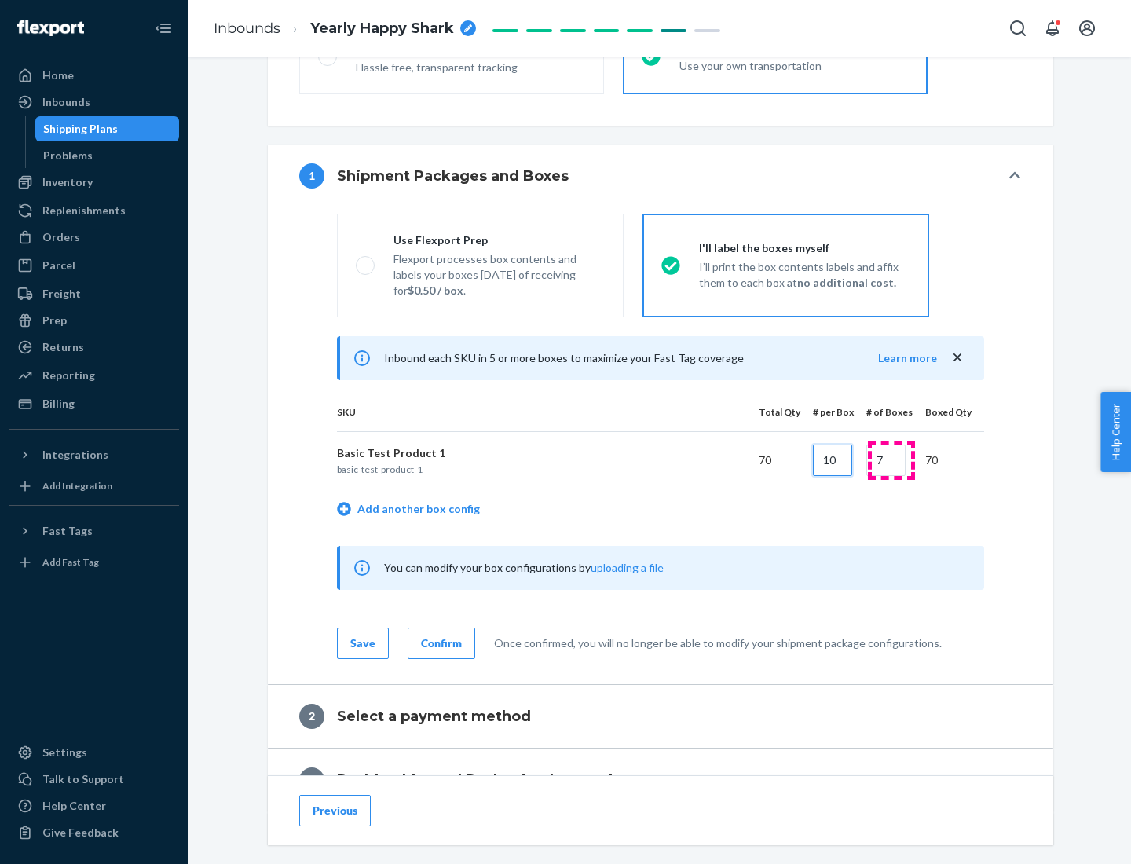
type input "10"
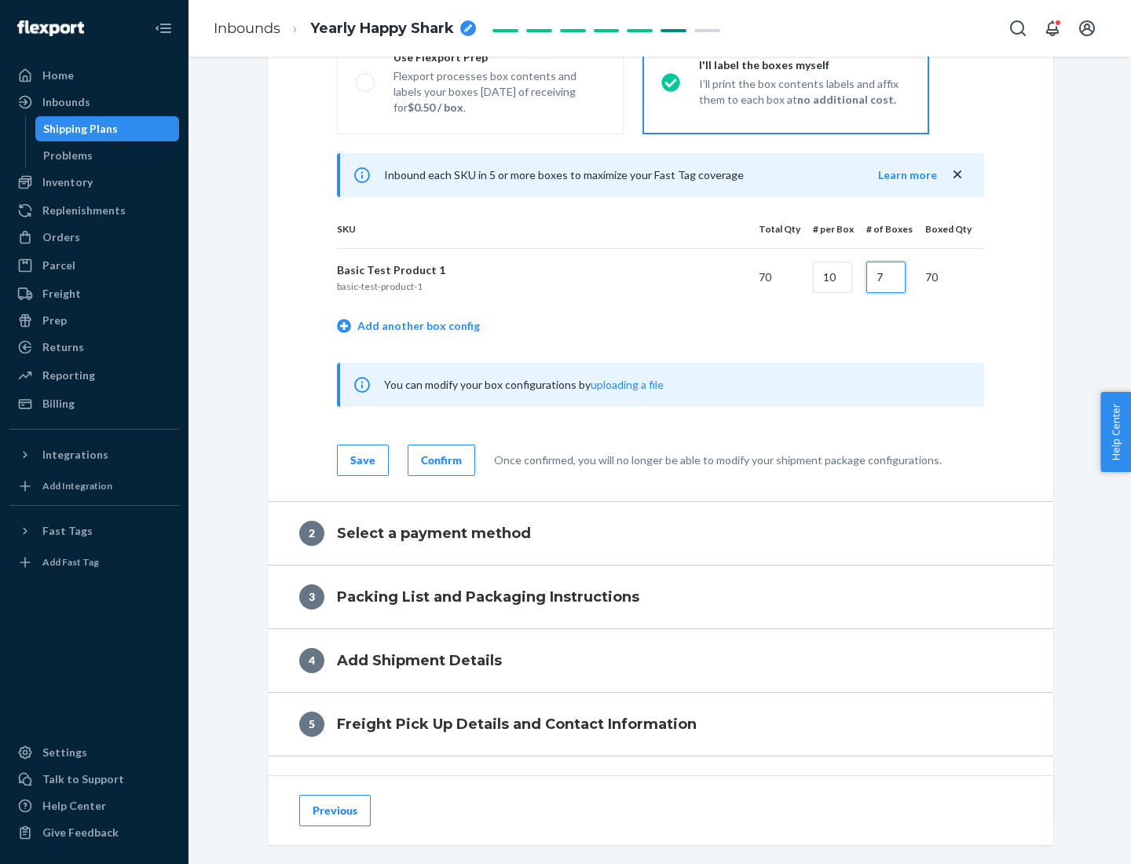
type input "7"
click at [439, 459] on div "Confirm" at bounding box center [441, 460] width 41 height 16
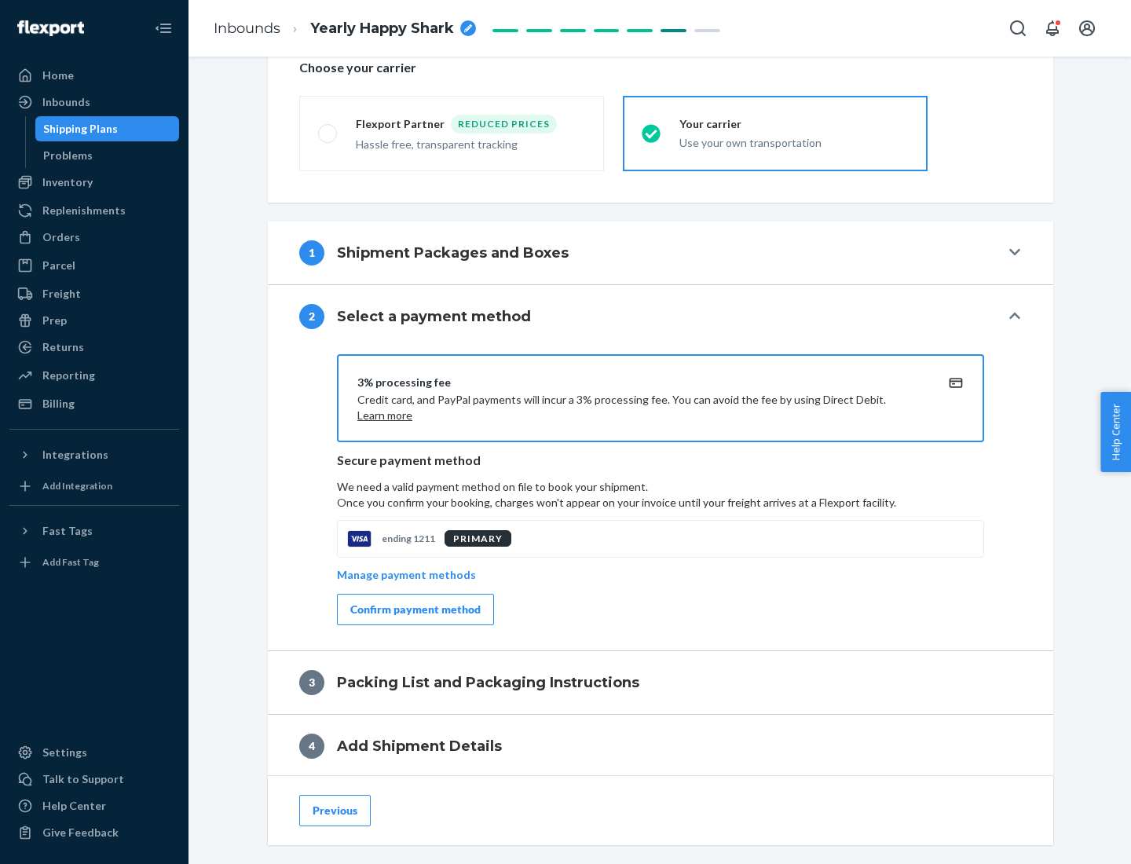
scroll to position [563, 0]
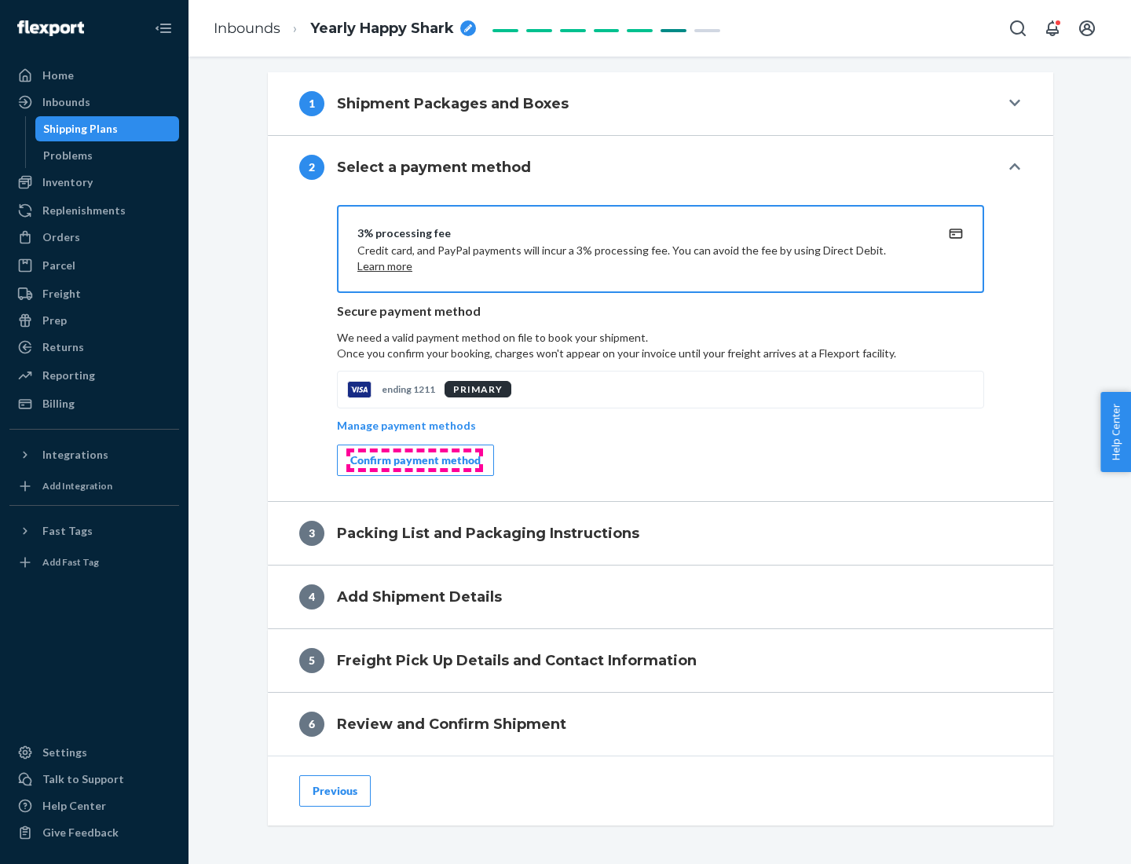
click at [414, 460] on div "Confirm payment method" at bounding box center [415, 460] width 130 height 16
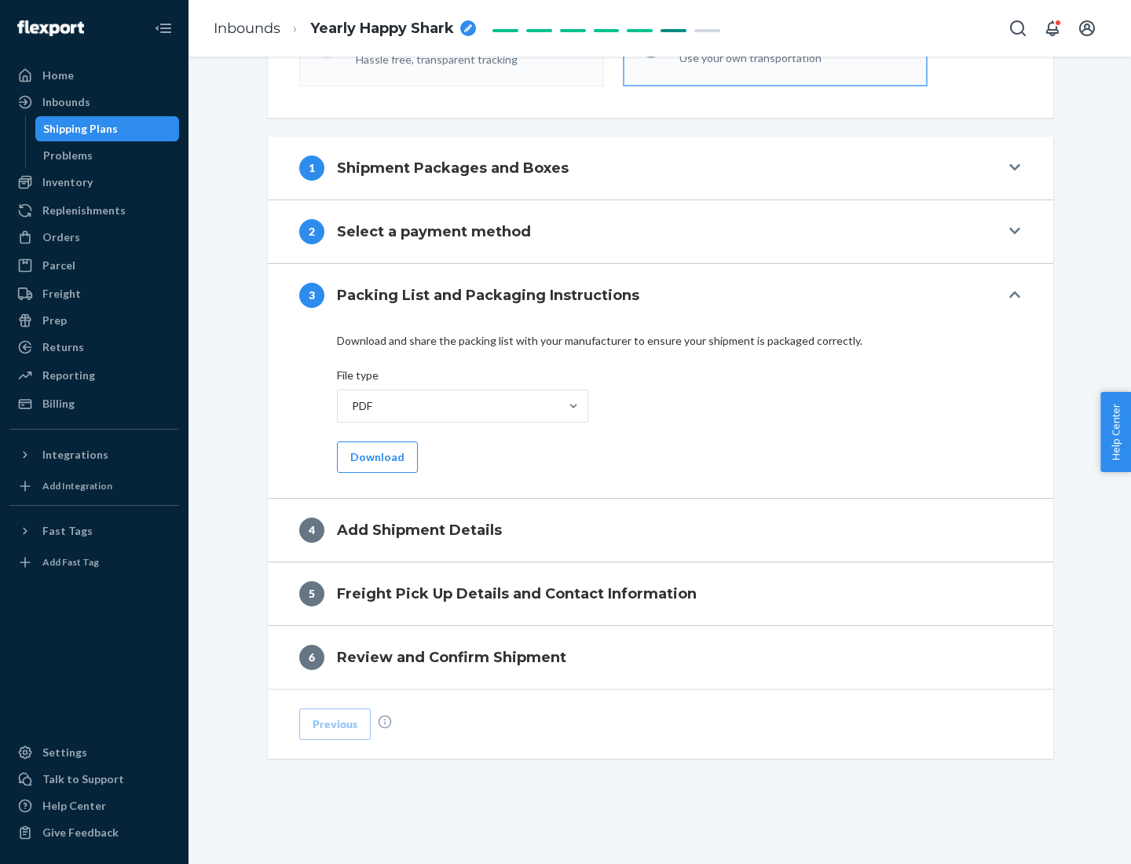
scroll to position [496, 0]
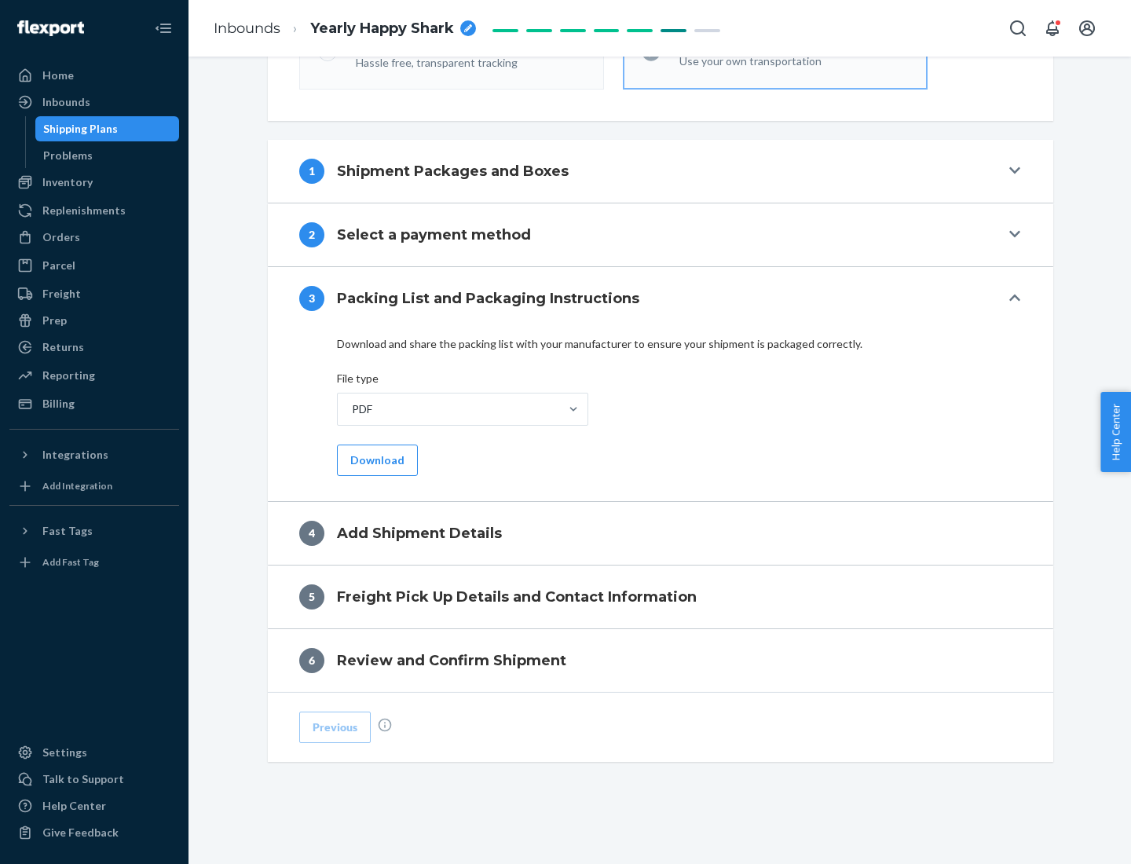
click at [375, 459] on button "Download" at bounding box center [377, 460] width 81 height 31
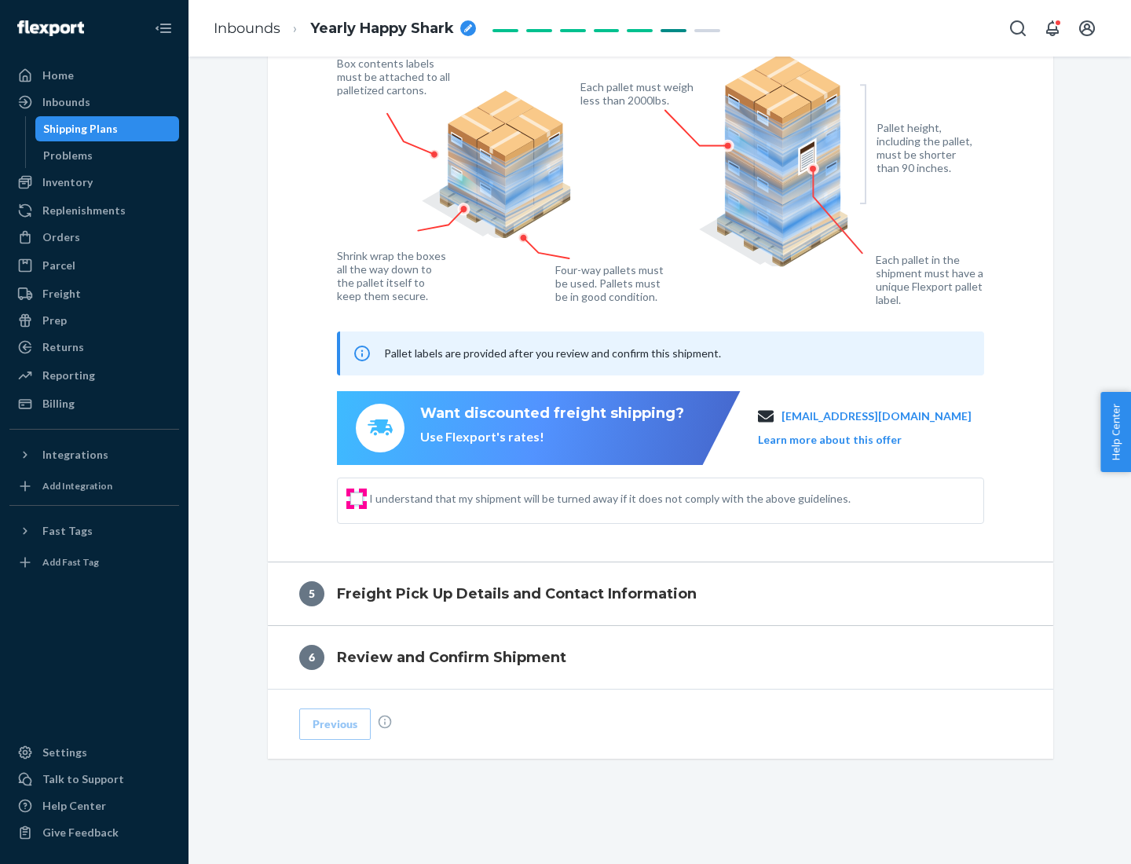
click at [357, 498] on input "I understand that my shipment will be turned away if it does not comply with th…" at bounding box center [356, 498] width 13 height 13
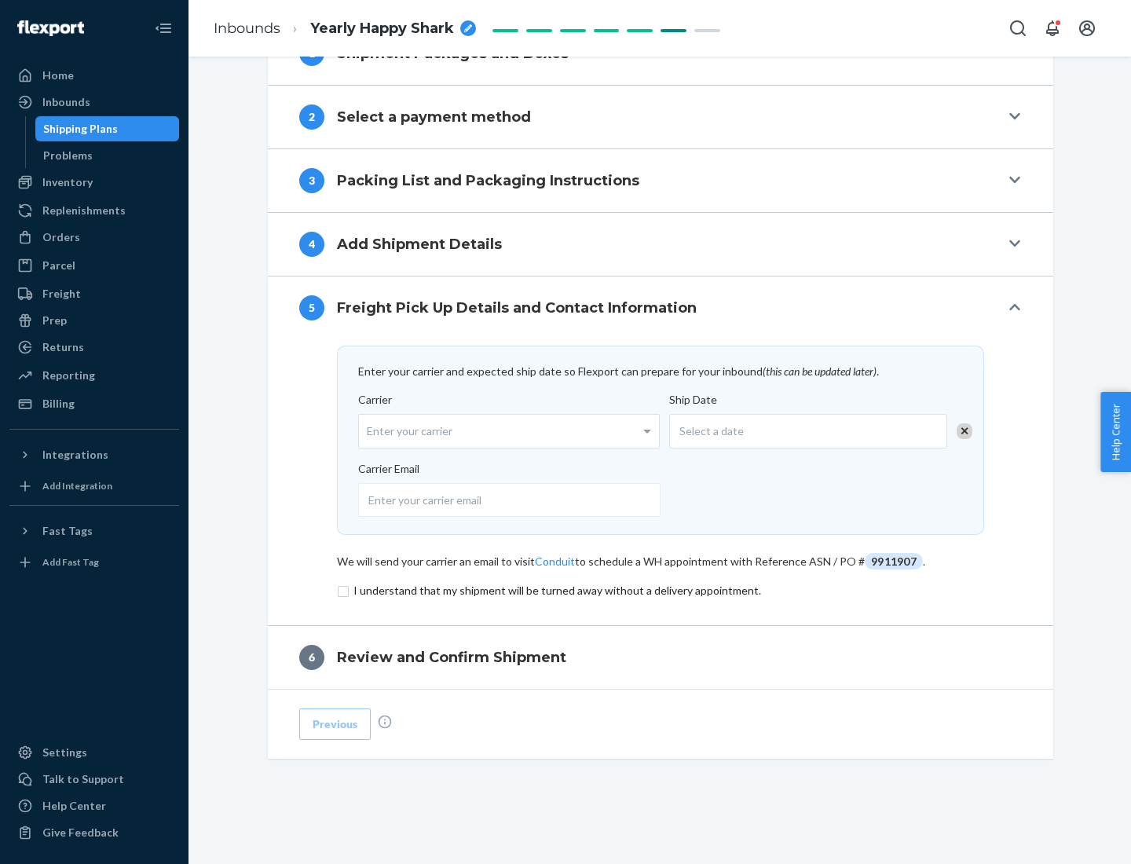
click at [661, 590] on input "checkbox" at bounding box center [660, 590] width 647 height 19
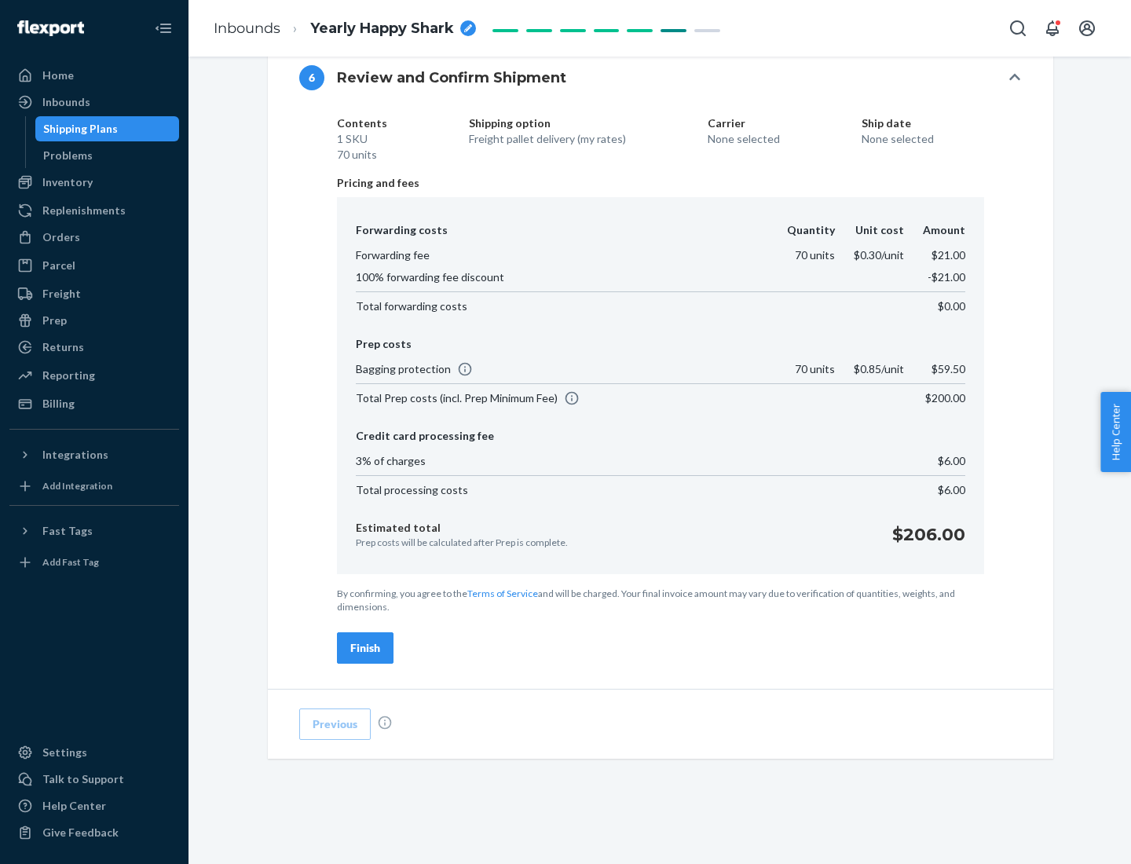
click at [365, 648] on div "Finish" at bounding box center [365, 648] width 30 height 16
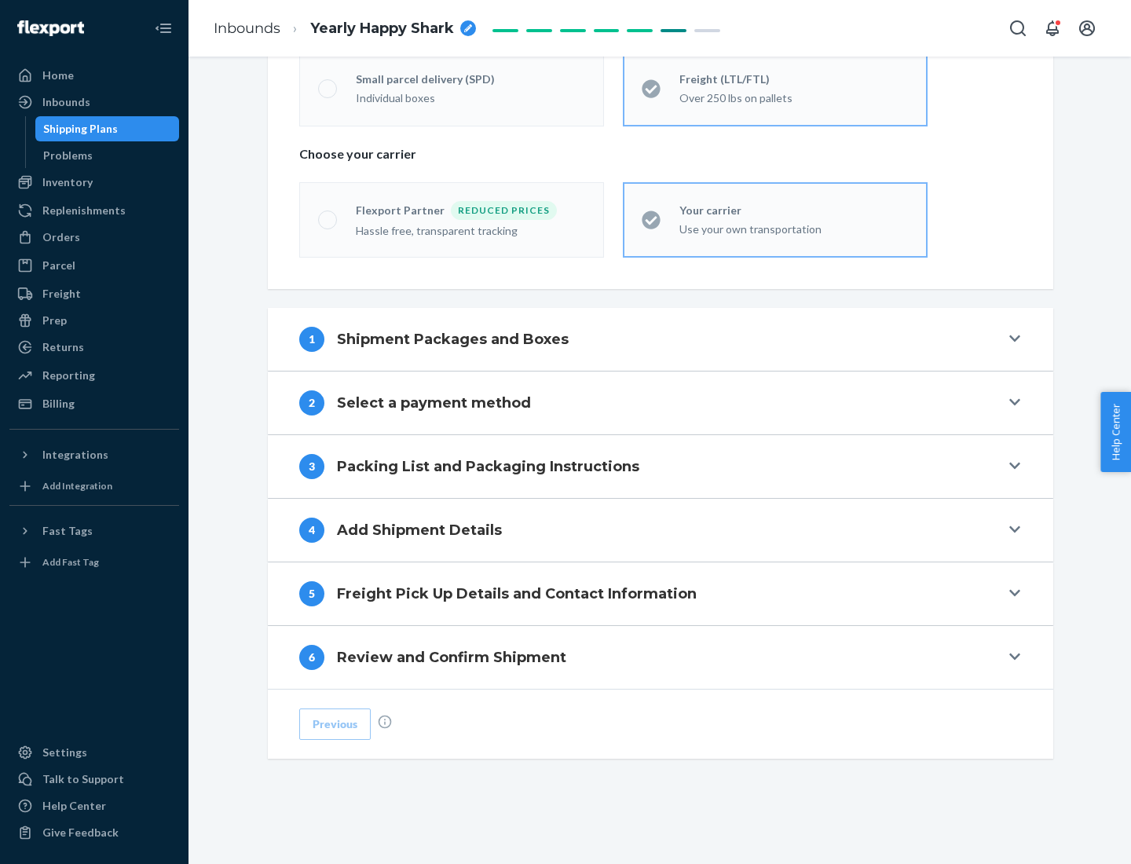
scroll to position [328, 0]
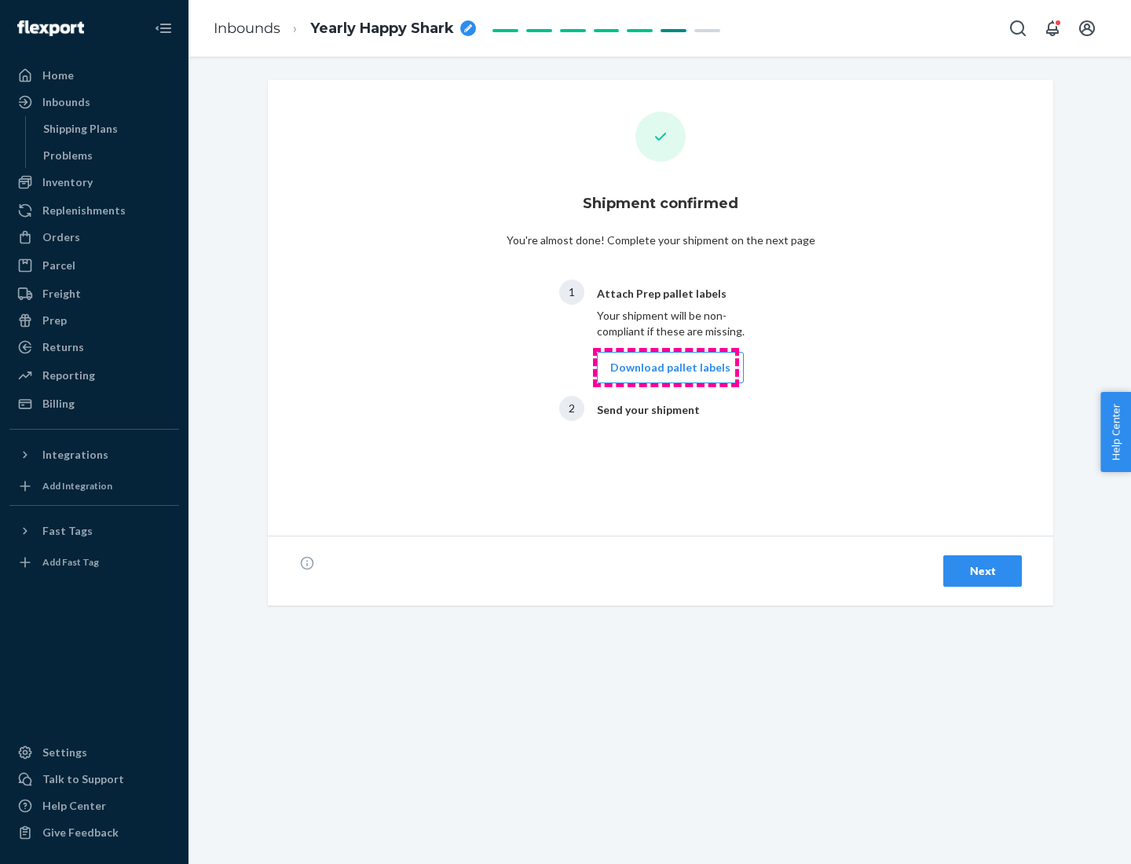
click at [666, 368] on button "Download pallet labels" at bounding box center [670, 367] width 147 height 31
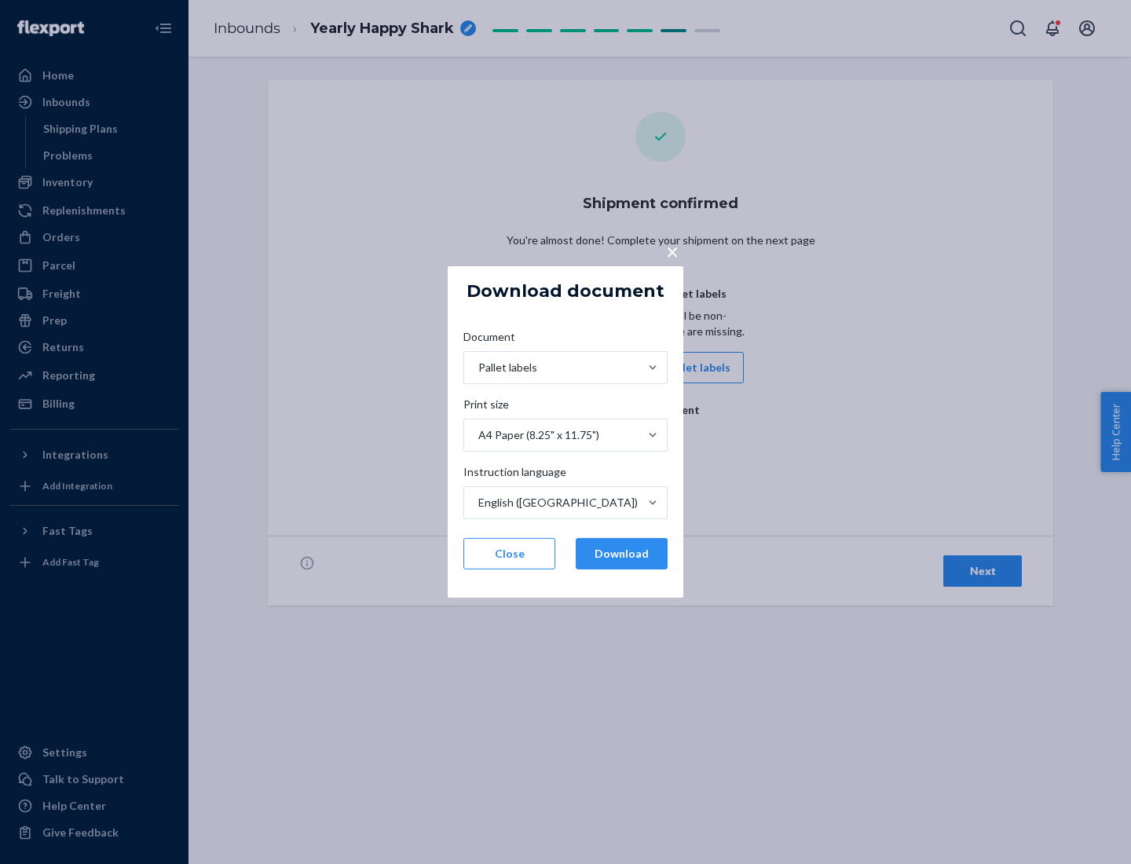
click at [621, 554] on button "Download" at bounding box center [622, 553] width 92 height 31
